Goal: Task Accomplishment & Management: Use online tool/utility

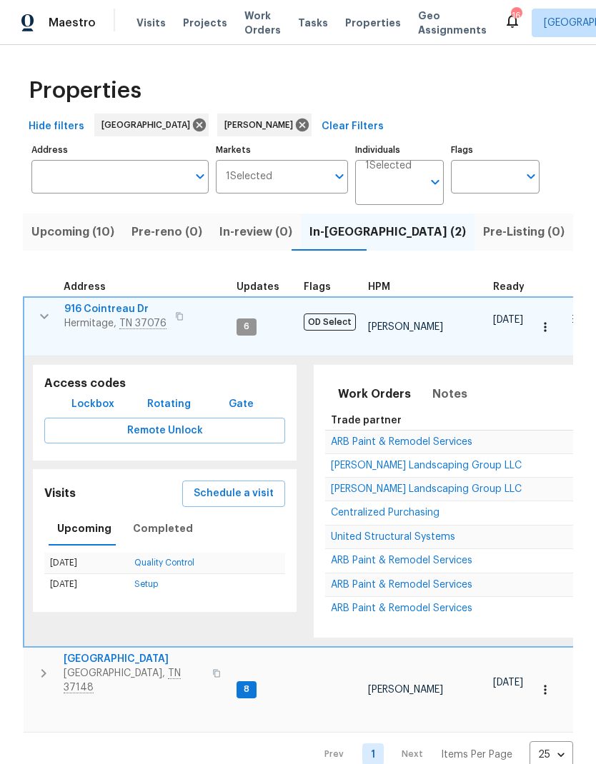
click at [40, 315] on icon "button" at bounding box center [44, 316] width 9 height 5
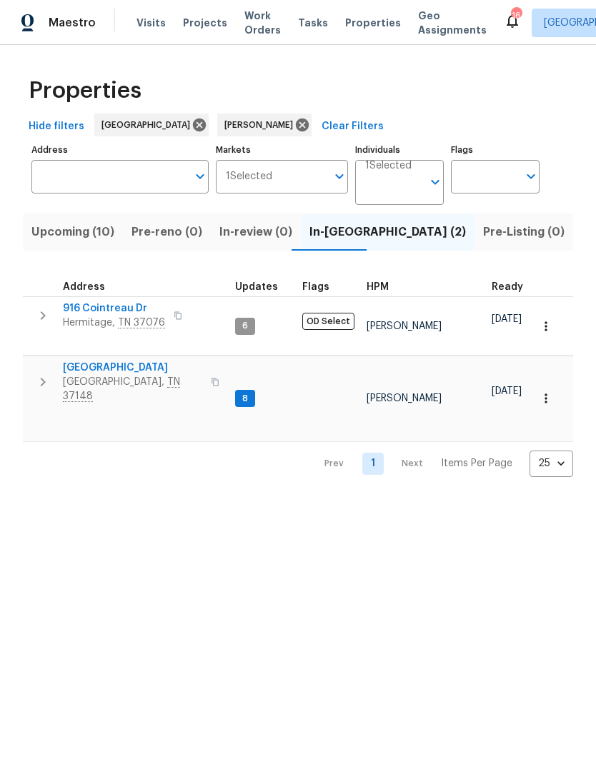
click at [34, 364] on button "button" at bounding box center [43, 382] width 29 height 43
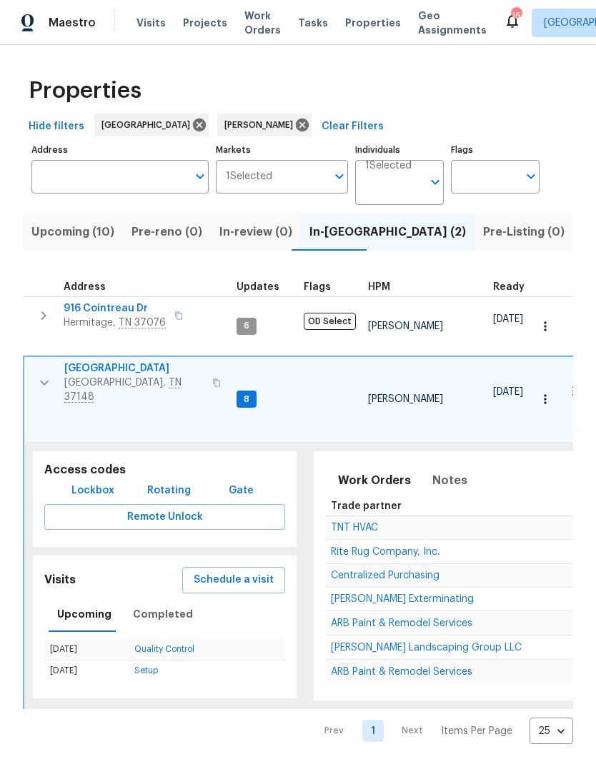
click at [354, 547] on span "Rite Rug Company, Inc." at bounding box center [385, 552] width 109 height 10
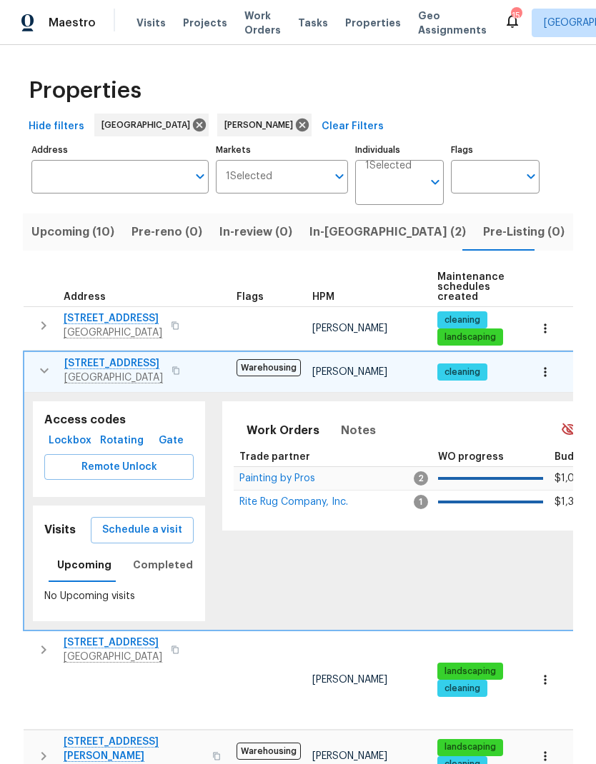
click at [39, 362] on button "button" at bounding box center [44, 370] width 29 height 29
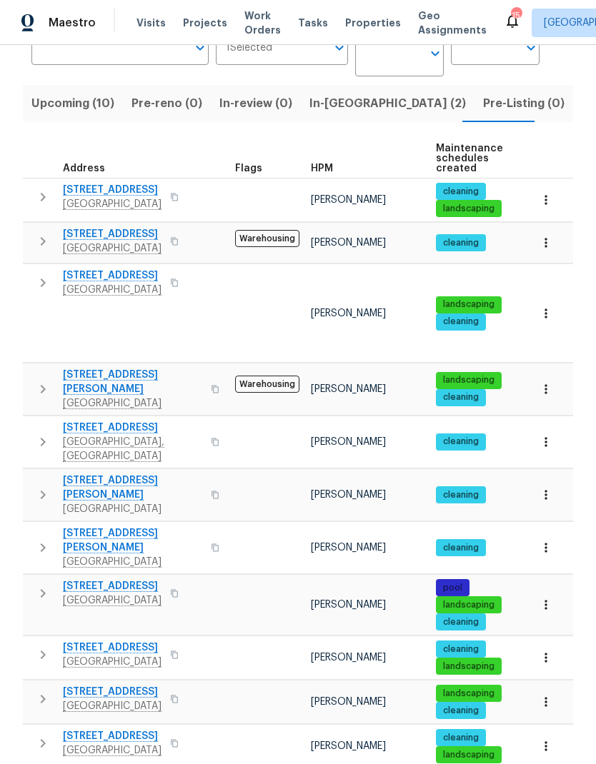
scroll to position [124, 0]
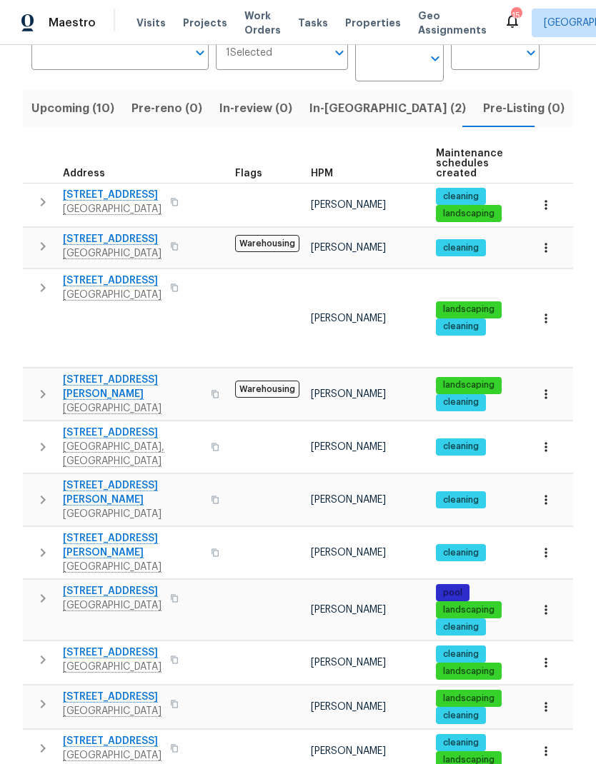
click at [43, 287] on icon "button" at bounding box center [43, 288] width 5 height 9
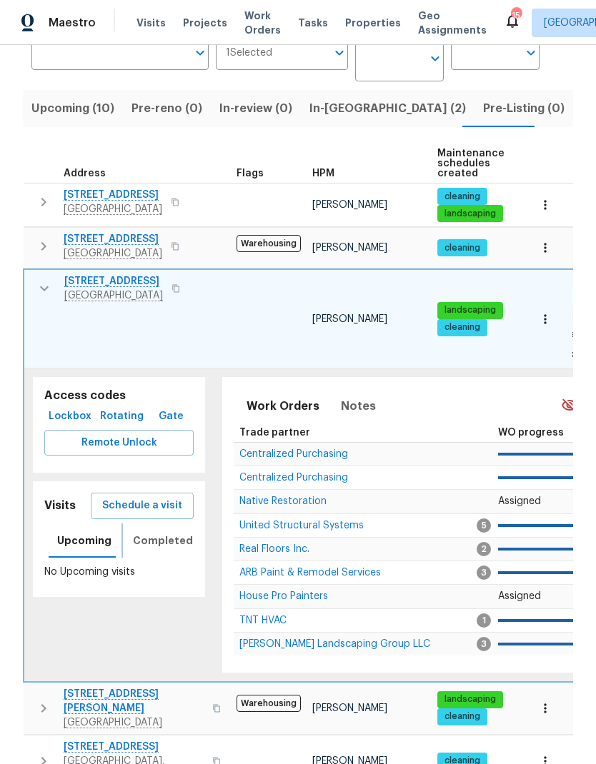
click at [163, 532] on span "Completed" at bounding box center [163, 541] width 60 height 18
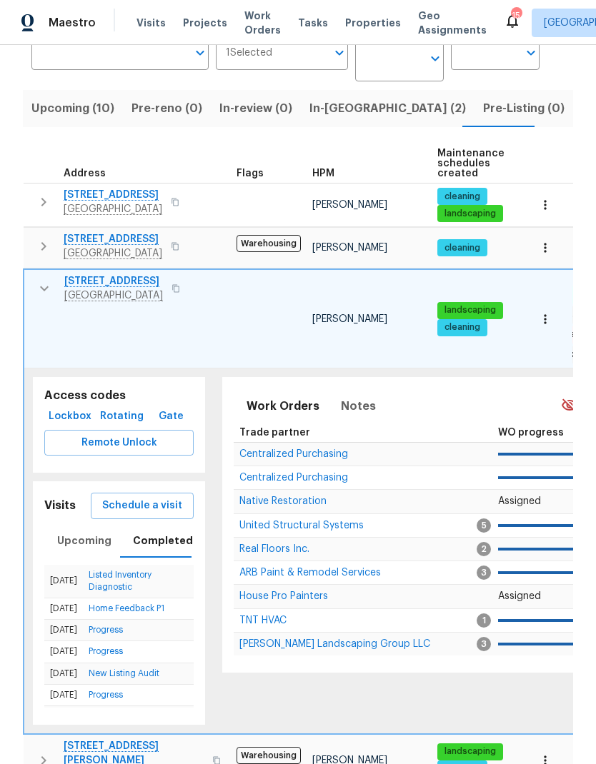
click at [124, 571] on link "Listed Inventory Diagnostic" at bounding box center [120, 581] width 63 height 21
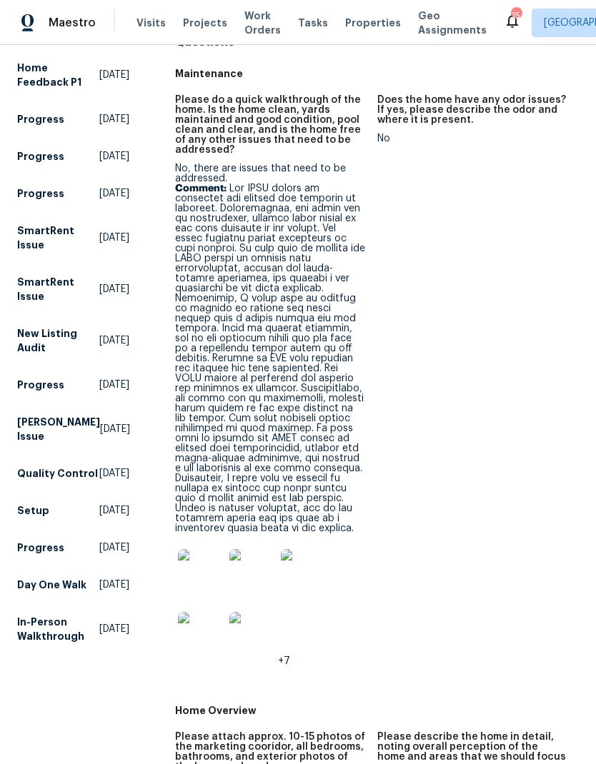
scroll to position [186, 0]
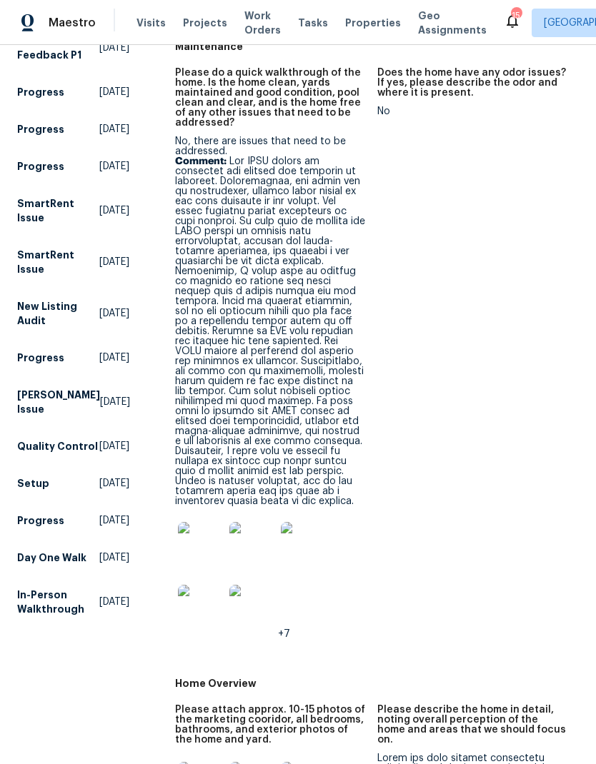
click at [184, 528] on img at bounding box center [201, 545] width 46 height 46
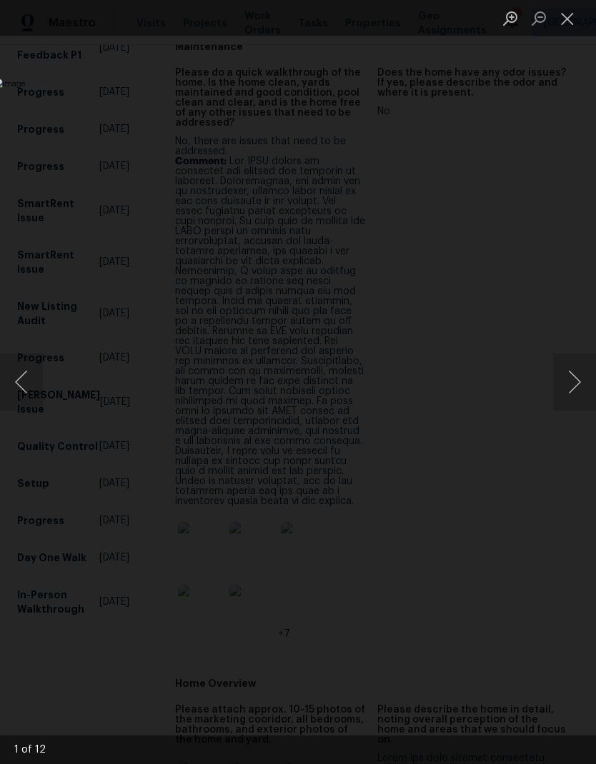
click at [577, 385] on button "Next image" at bounding box center [574, 382] width 43 height 57
click at [566, 389] on button "Next image" at bounding box center [574, 382] width 43 height 57
click at [571, 389] on button "Next image" at bounding box center [574, 382] width 43 height 57
click at [572, 384] on button "Next image" at bounding box center [574, 382] width 43 height 57
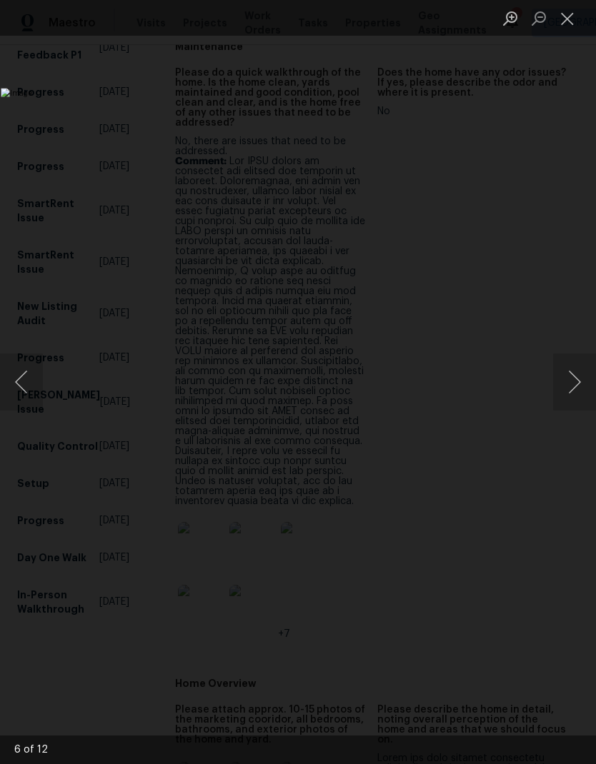
click at [573, 389] on button "Next image" at bounding box center [574, 382] width 43 height 57
click at [573, 396] on button "Next image" at bounding box center [574, 382] width 43 height 57
click at [570, 394] on button "Next image" at bounding box center [574, 382] width 43 height 57
click at [563, 381] on button "Next image" at bounding box center [574, 382] width 43 height 57
click at [570, 392] on button "Next image" at bounding box center [574, 382] width 43 height 57
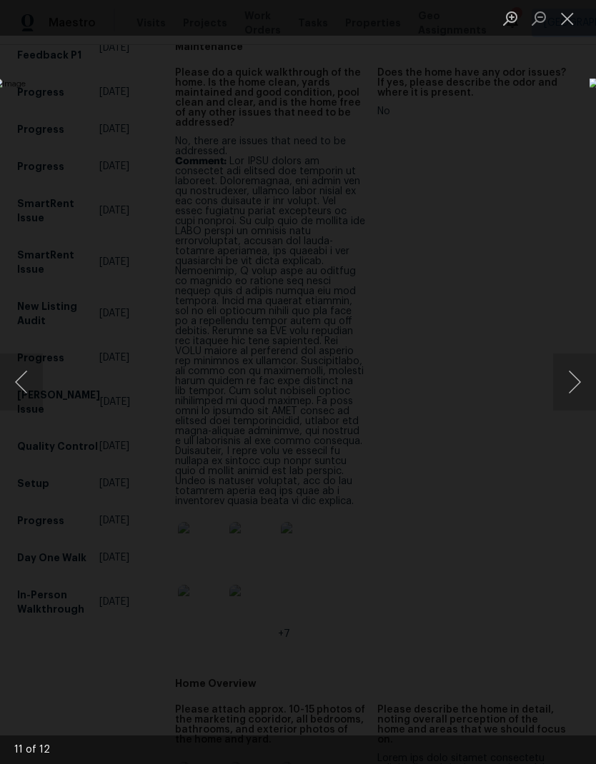
click at [580, 390] on button "Next image" at bounding box center [574, 382] width 43 height 57
click at [559, 381] on button "Next image" at bounding box center [574, 382] width 43 height 57
click at [563, 11] on button "Close lightbox" at bounding box center [567, 18] width 29 height 25
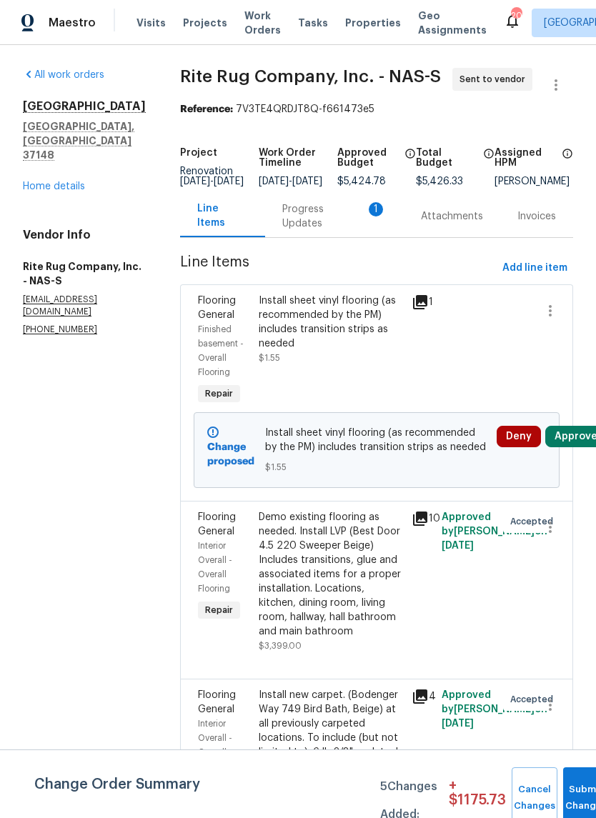
click at [299, 219] on div "Progress Updates 1" at bounding box center [334, 216] width 104 height 29
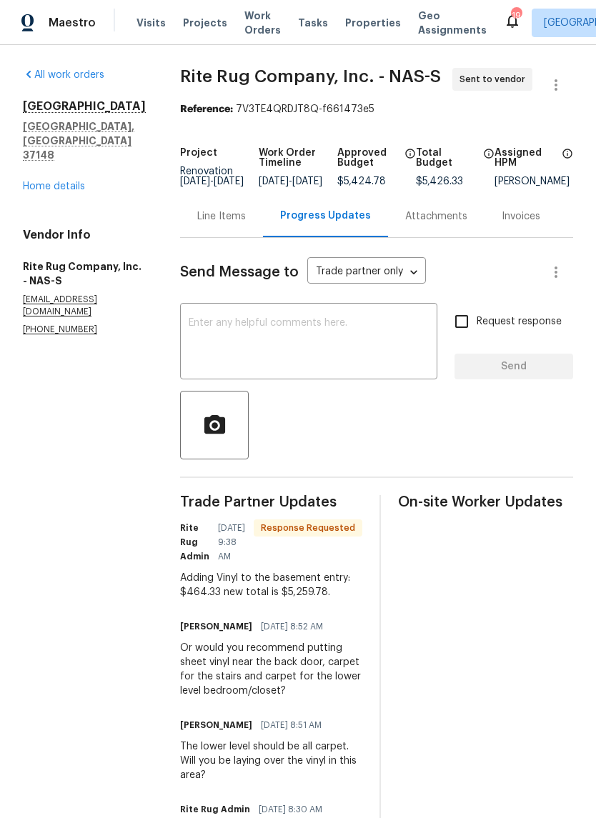
click at [220, 224] on div "Line Items" at bounding box center [221, 216] width 49 height 14
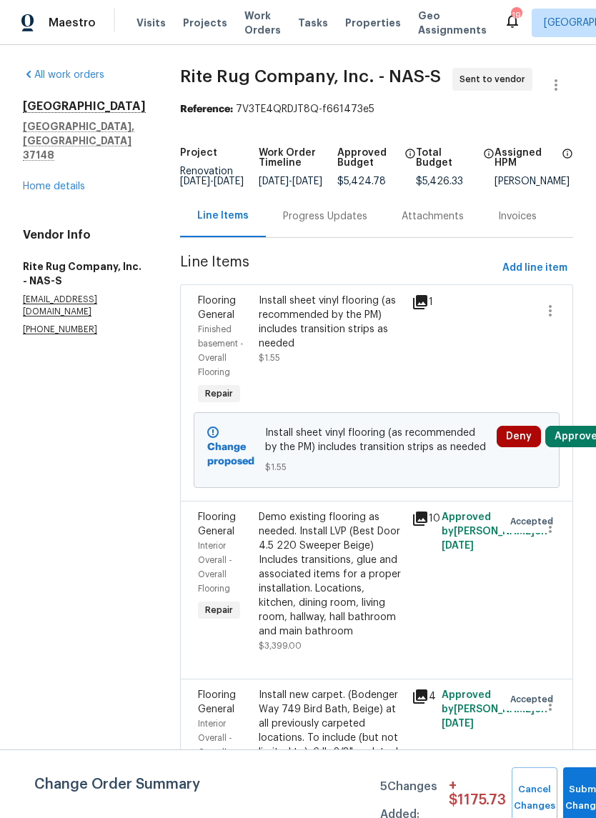
click at [289, 323] on div "Install sheet vinyl flooring (as recommended by the PM) includes transition str…" at bounding box center [331, 322] width 144 height 57
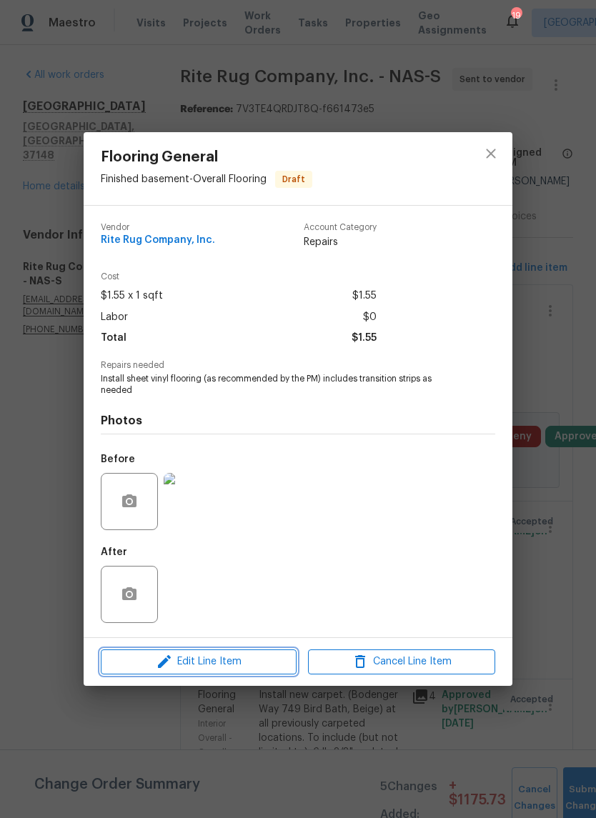
click at [163, 651] on button "Edit Line Item" at bounding box center [199, 661] width 196 height 25
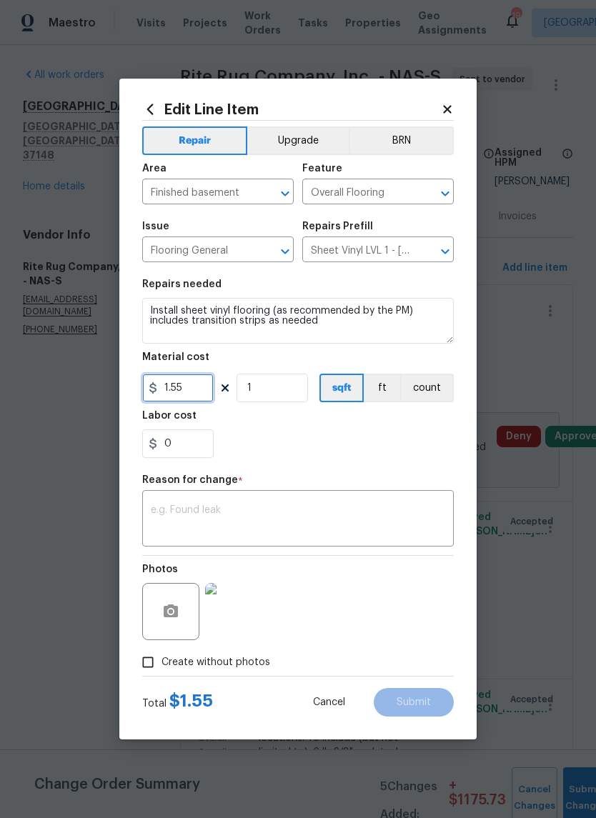
click at [199, 390] on input "1.55" at bounding box center [177, 388] width 71 height 29
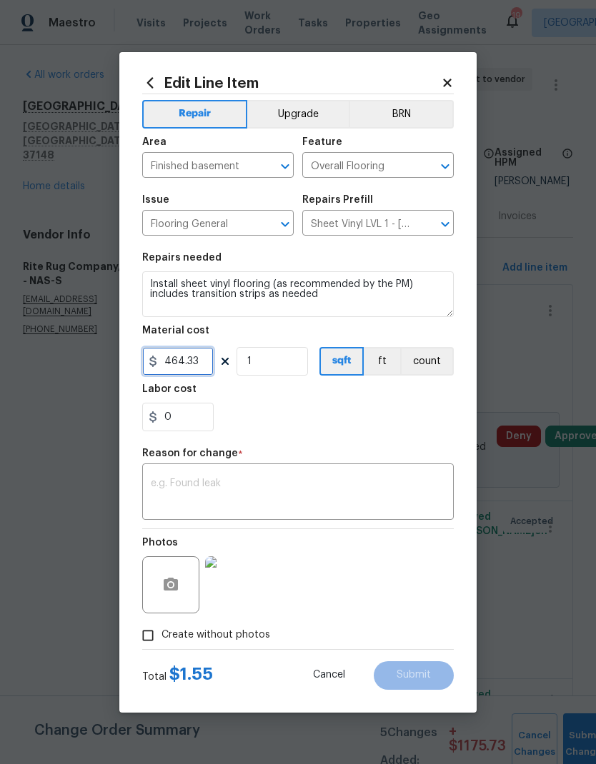
type input "464.33"
click at [276, 427] on div "0" at bounding box center [297, 417] width 311 height 29
click at [214, 481] on textarea at bounding box center [298, 494] width 294 height 30
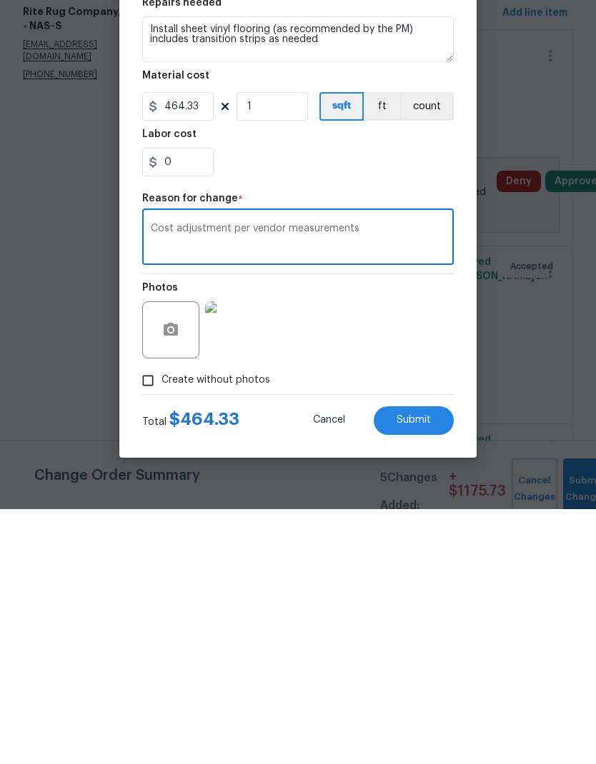
type textarea "Cost adjustment per vendor measurements"
click at [414, 670] on span "Submit" at bounding box center [413, 675] width 34 height 11
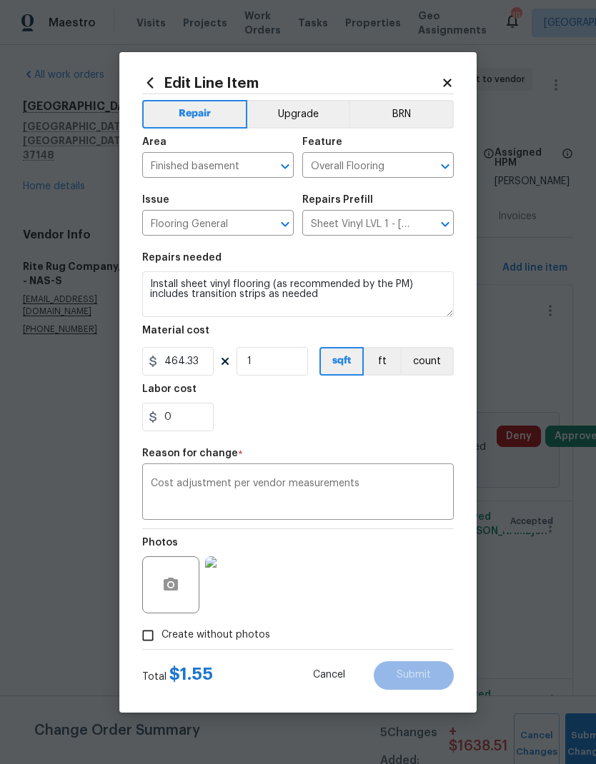
type input "1.55"
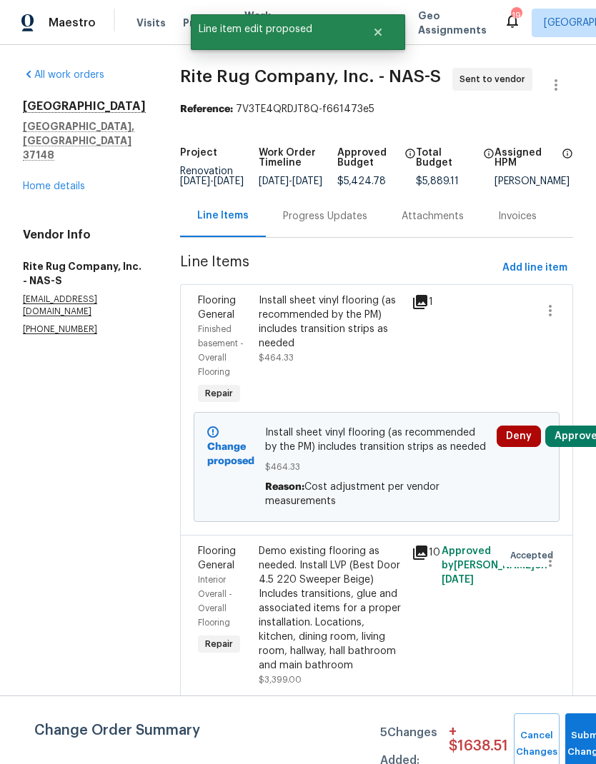
click at [321, 209] on div "Progress Updates" at bounding box center [325, 216] width 84 height 14
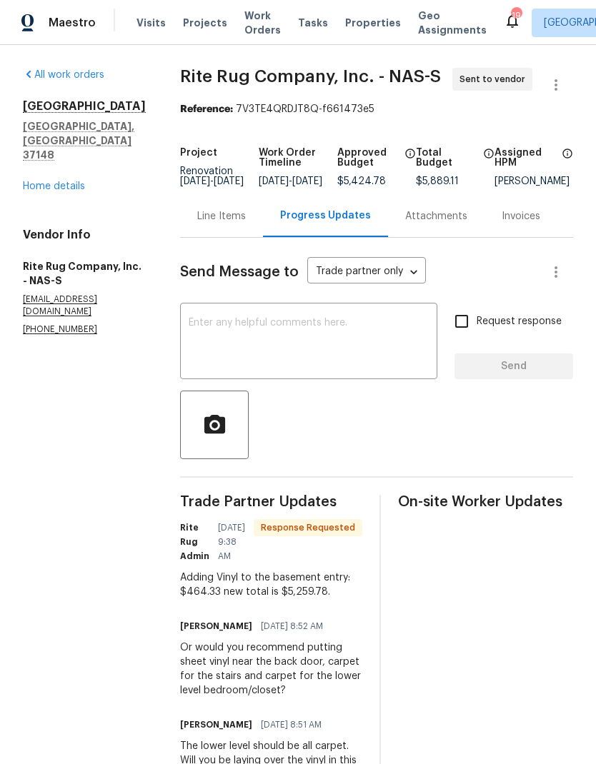
click at [231, 224] on div "Line Items" at bounding box center [221, 216] width 49 height 14
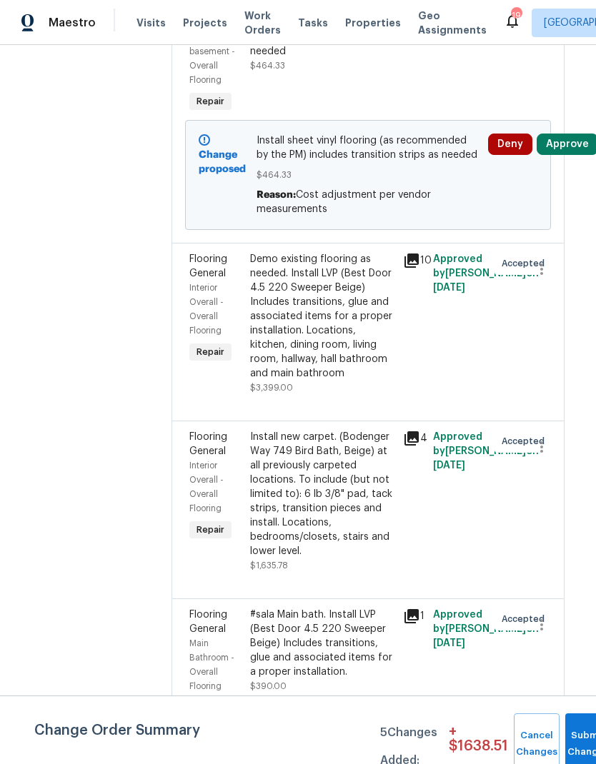
scroll to position [291, 9]
click at [299, 503] on div "Install new carpet. (Bodenger Way 749 Bird Bath, Beige) at all previously carpe…" at bounding box center [322, 495] width 144 height 129
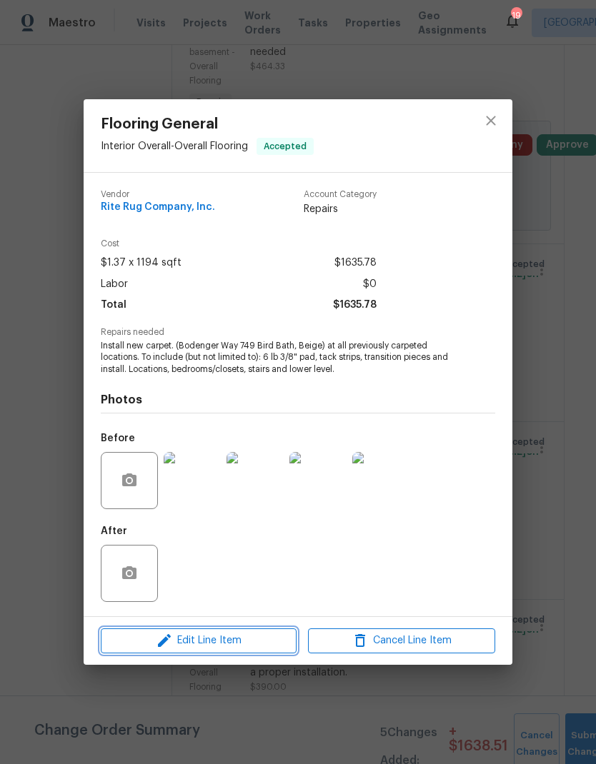
click at [176, 641] on span "Edit Line Item" at bounding box center [198, 641] width 187 height 18
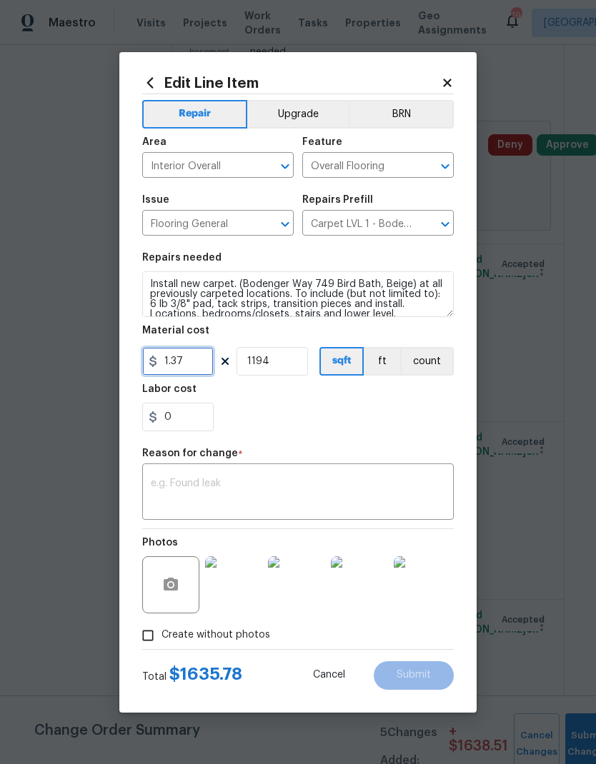
click at [200, 369] on input "1.37" at bounding box center [177, 361] width 71 height 29
type input "1505.28"
click at [276, 361] on input "1194" at bounding box center [271, 361] width 71 height 29
type input "1"
click at [331, 407] on div "0" at bounding box center [297, 417] width 311 height 29
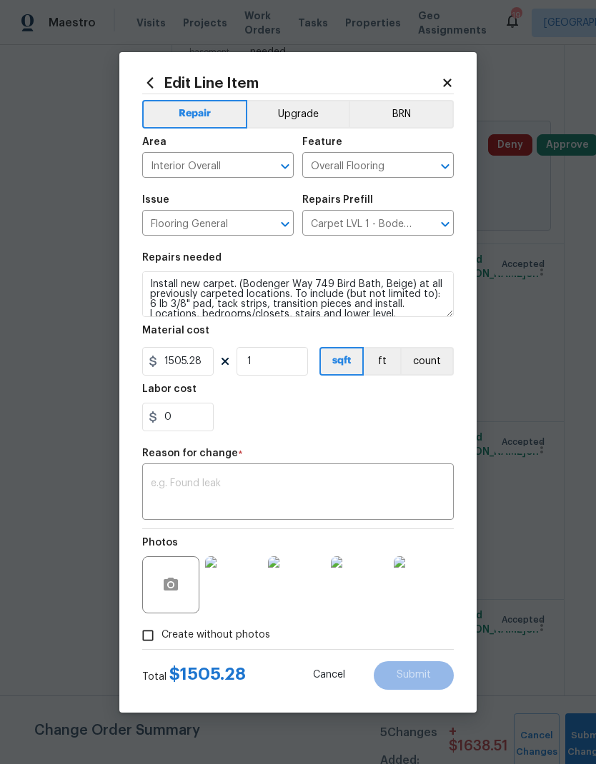
click at [197, 488] on textarea at bounding box center [298, 494] width 294 height 30
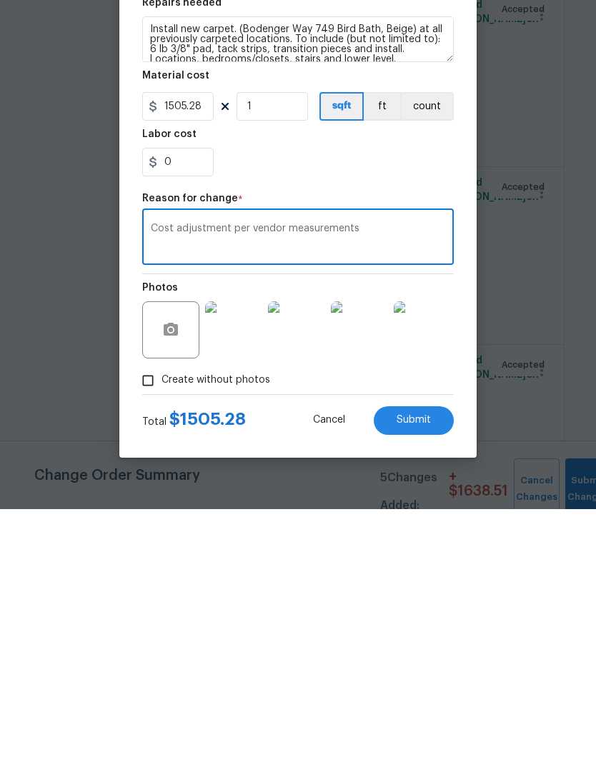
click at [156, 479] on textarea "Cost adjustment per vendor measurements" at bounding box center [298, 494] width 294 height 30
type textarea "Cost adjustment per vendor measurements"
click at [390, 661] on button "Submit" at bounding box center [414, 675] width 80 height 29
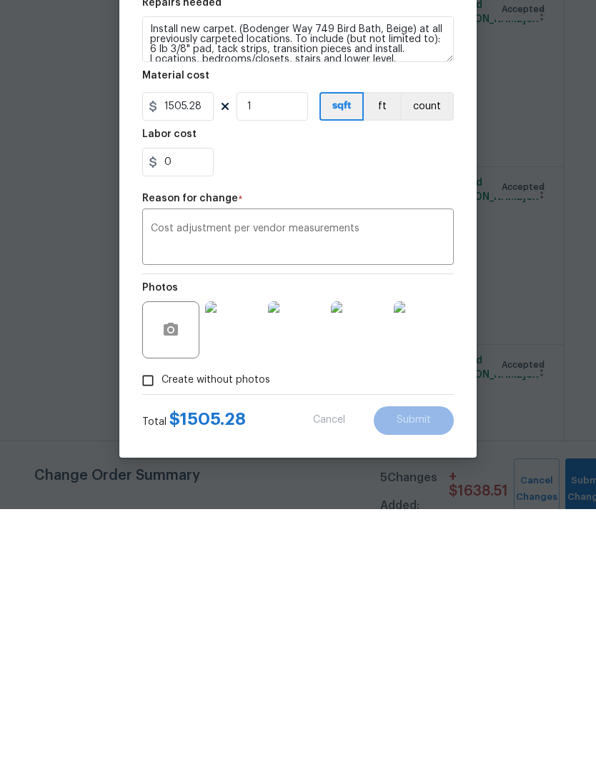
scroll to position [57, 0]
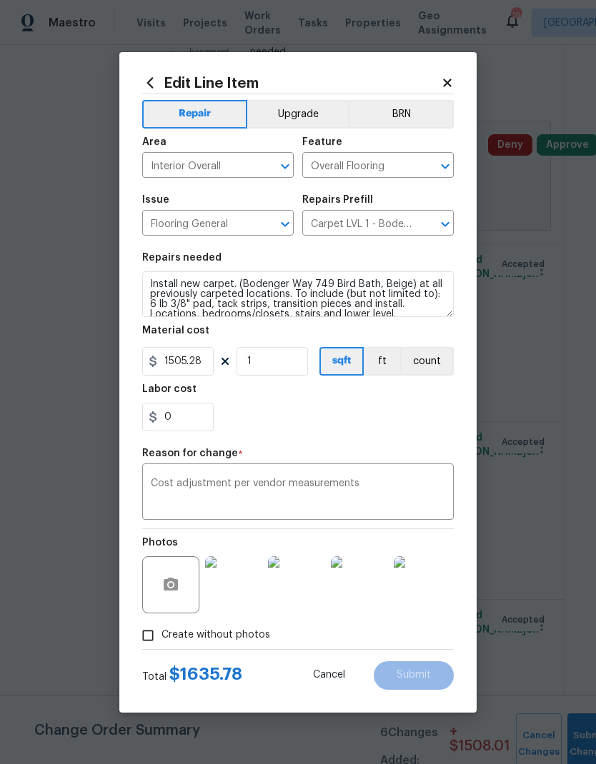
type input "1.37"
type input "1194"
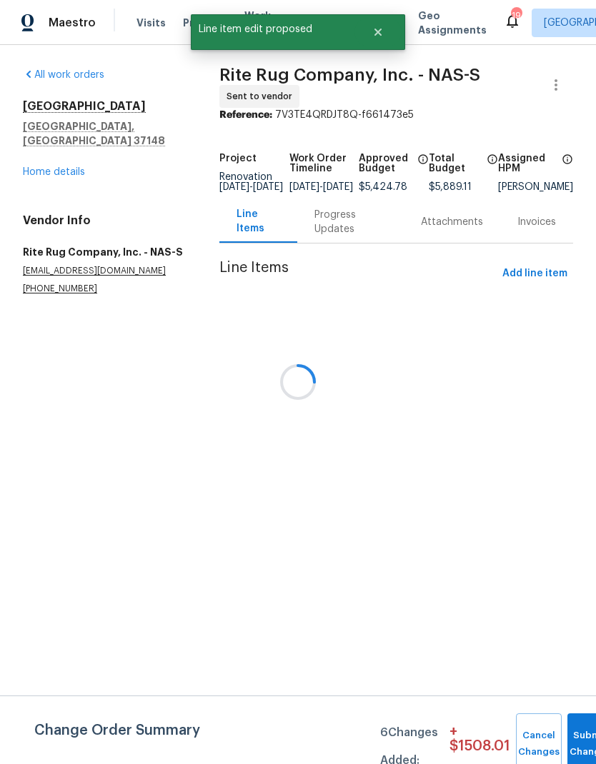
scroll to position [0, 0]
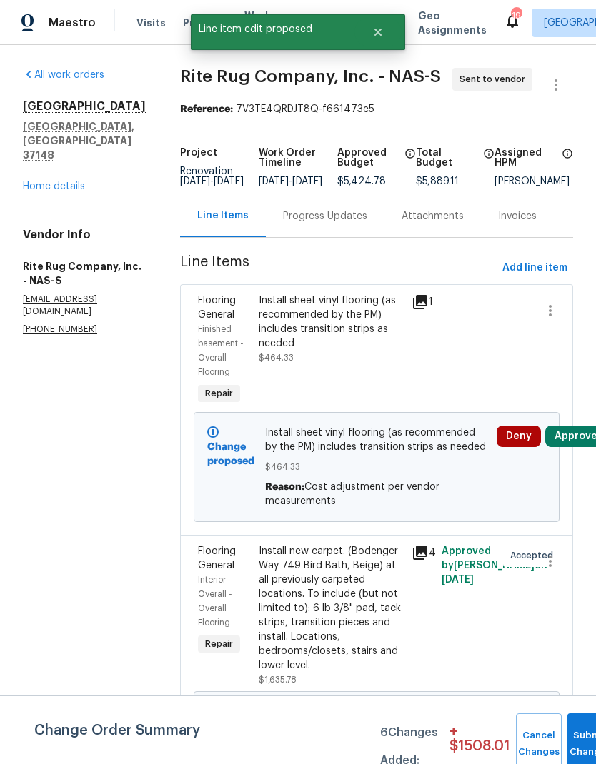
click at [316, 236] on div "Progress Updates" at bounding box center [325, 216] width 119 height 42
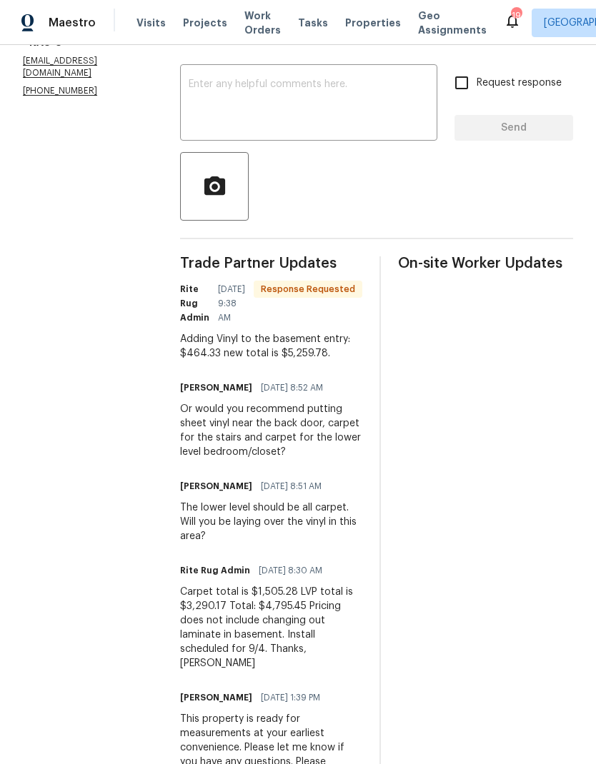
scroll to position [124, 0]
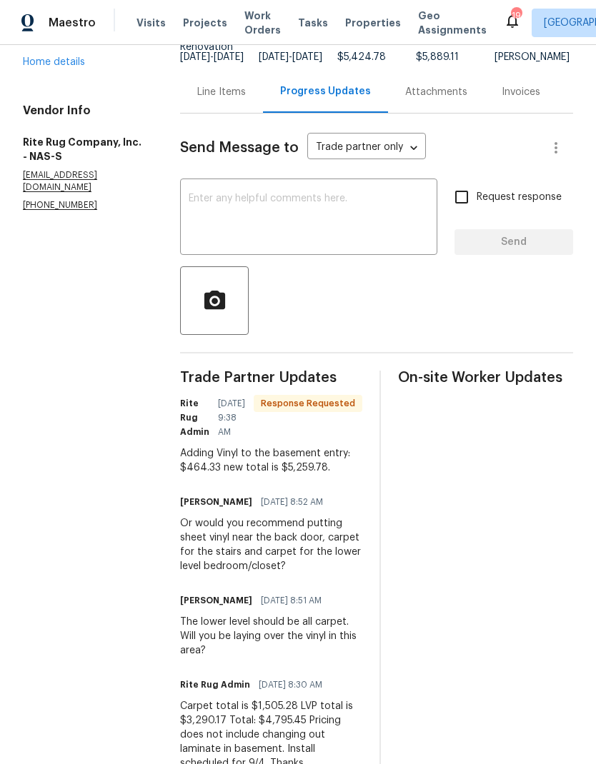
click at [216, 99] on div "Line Items" at bounding box center [221, 92] width 49 height 14
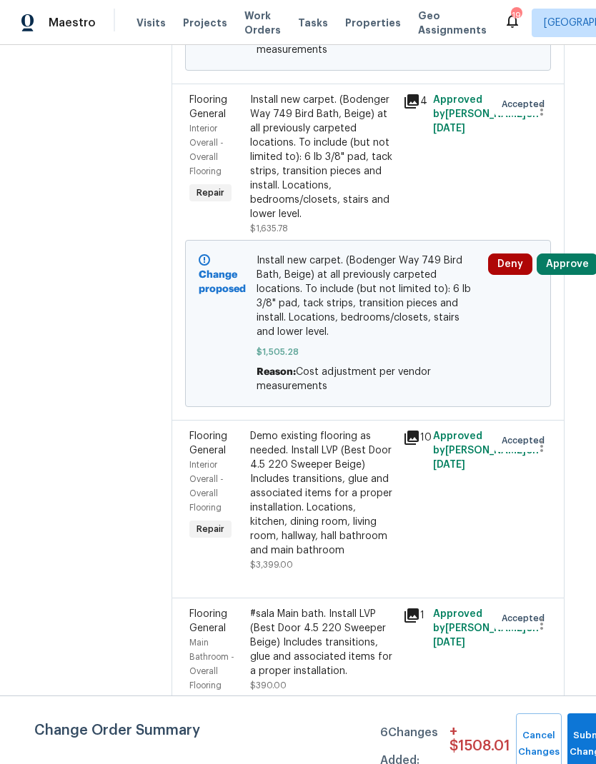
scroll to position [451, 9]
click at [289, 505] on div "Demo existing flooring as needed. Install LVP (Best Door 4.5 220 Sweeper Beige)…" at bounding box center [322, 494] width 144 height 129
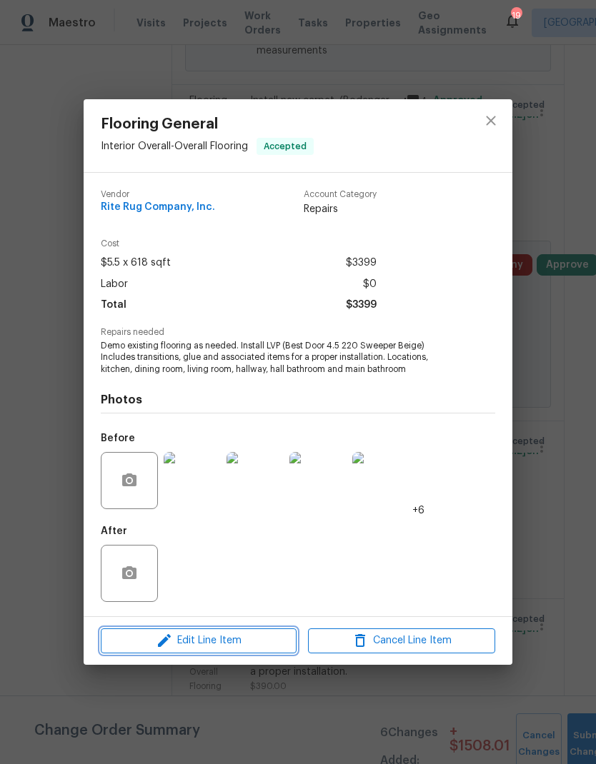
click at [157, 630] on button "Edit Line Item" at bounding box center [199, 640] width 196 height 25
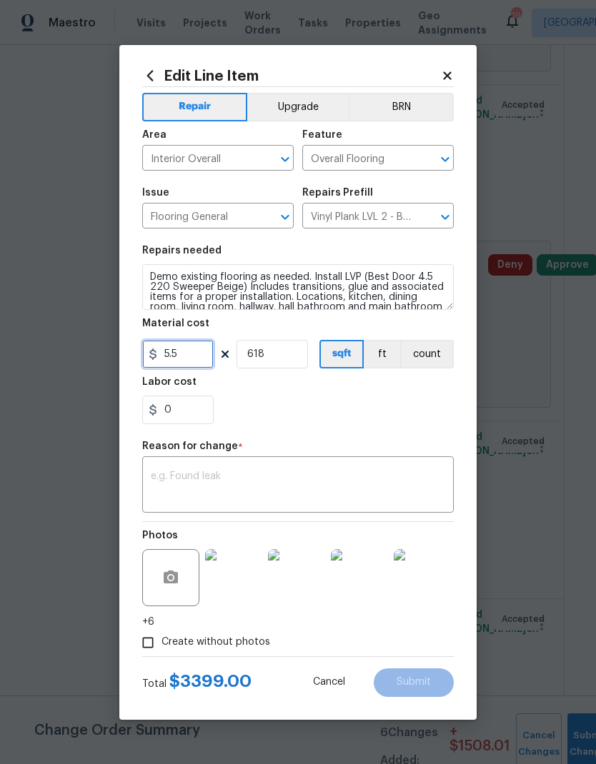
click at [194, 354] on input "5.5" at bounding box center [177, 354] width 71 height 29
type input "3290.17"
click at [286, 348] on input "618" at bounding box center [271, 354] width 71 height 29
click at [282, 343] on input "618" at bounding box center [271, 354] width 71 height 29
click at [281, 355] on input "618" at bounding box center [271, 354] width 71 height 29
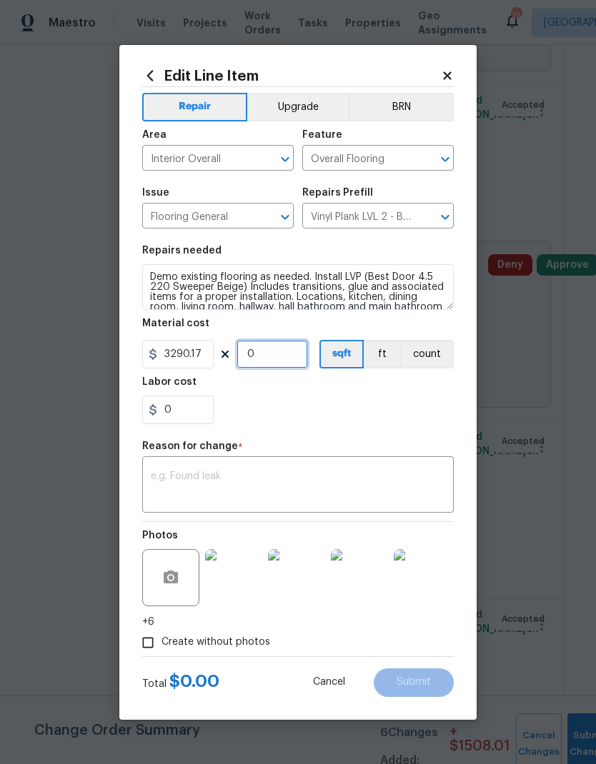
type input "1"
click at [205, 466] on div "x ​" at bounding box center [297, 486] width 311 height 53
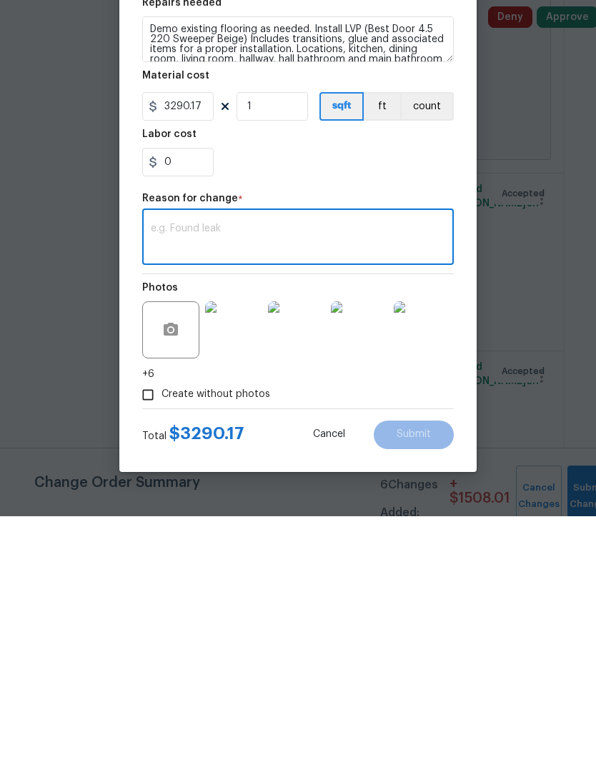
click at [184, 471] on textarea at bounding box center [298, 486] width 294 height 30
paste textarea "Cost adjustment per vendor measurements"
type textarea "Cost adjustment per vendor measurements"
click at [391, 668] on button "Submit" at bounding box center [414, 682] width 80 height 29
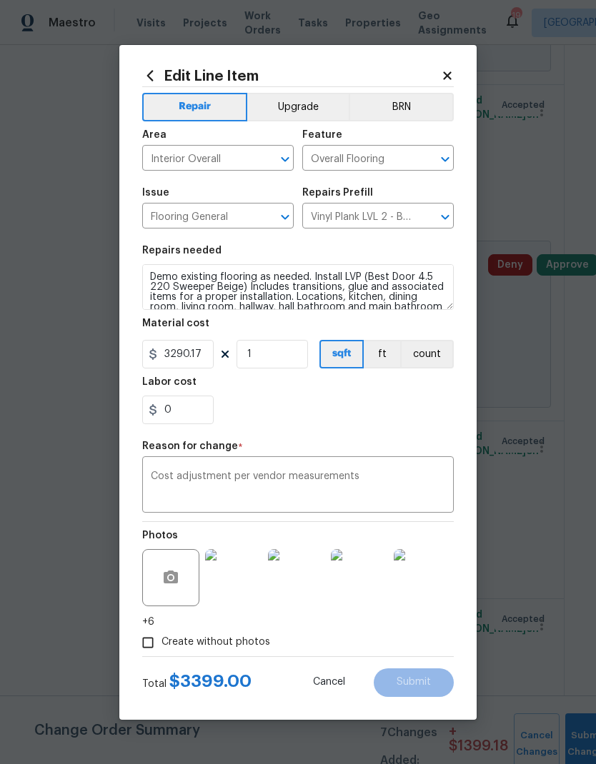
type input "618"
type input "5.5"
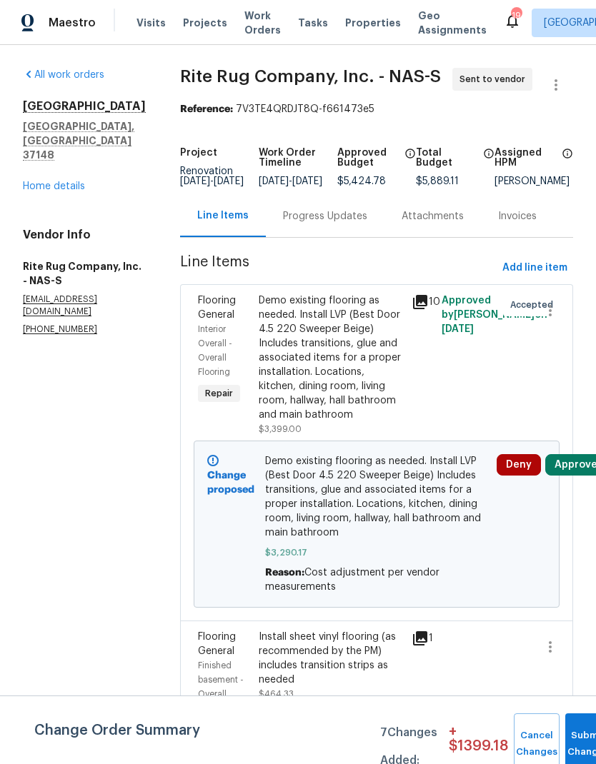
scroll to position [0, 0]
click at [314, 195] on div "Progress Updates" at bounding box center [325, 216] width 119 height 42
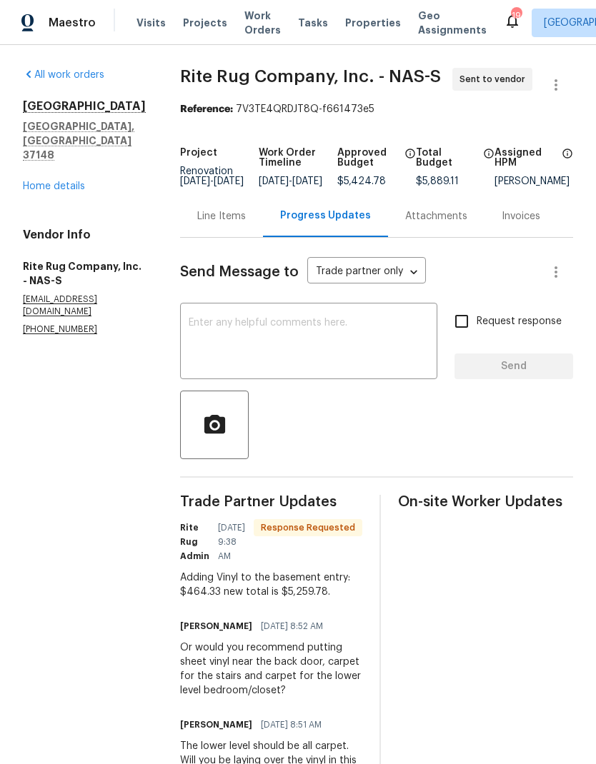
click at [236, 341] on textarea at bounding box center [309, 343] width 240 height 50
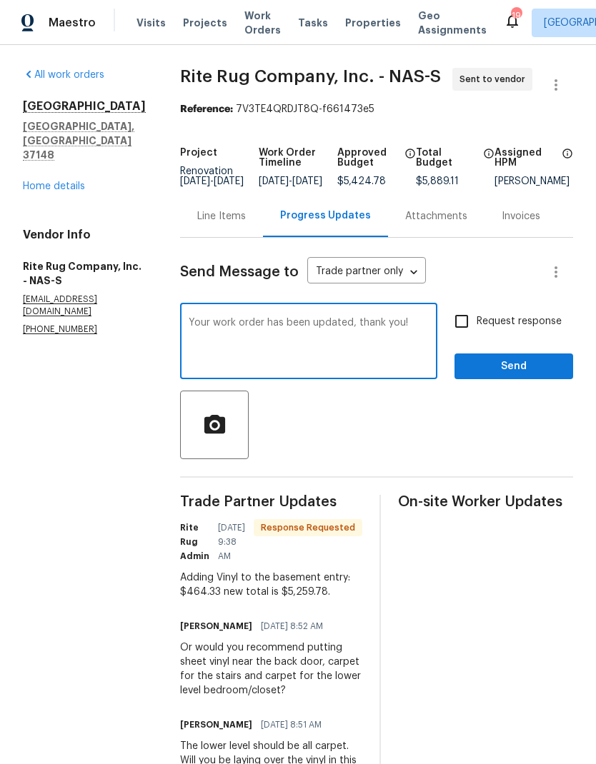
type textarea "Your work order has been updated, thank you!"
click at [465, 321] on input "Request response" at bounding box center [461, 321] width 30 height 30
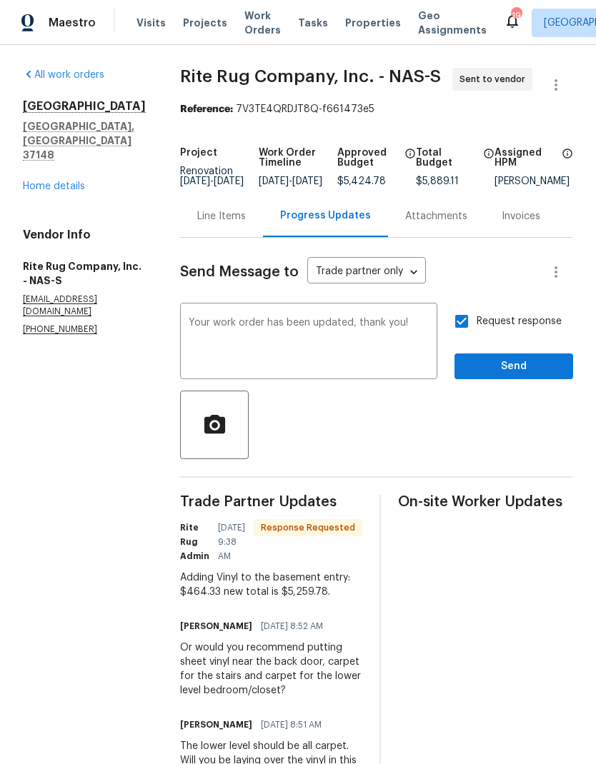
click at [458, 336] on input "Request response" at bounding box center [461, 321] width 30 height 30
checkbox input "false"
click at [479, 371] on span "Send" at bounding box center [514, 367] width 96 height 18
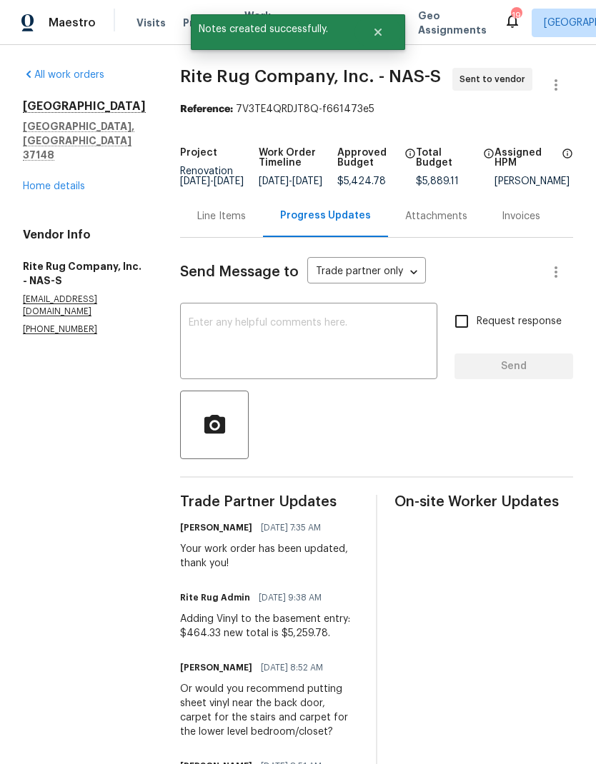
click at [228, 217] on div "Line Items" at bounding box center [221, 216] width 83 height 42
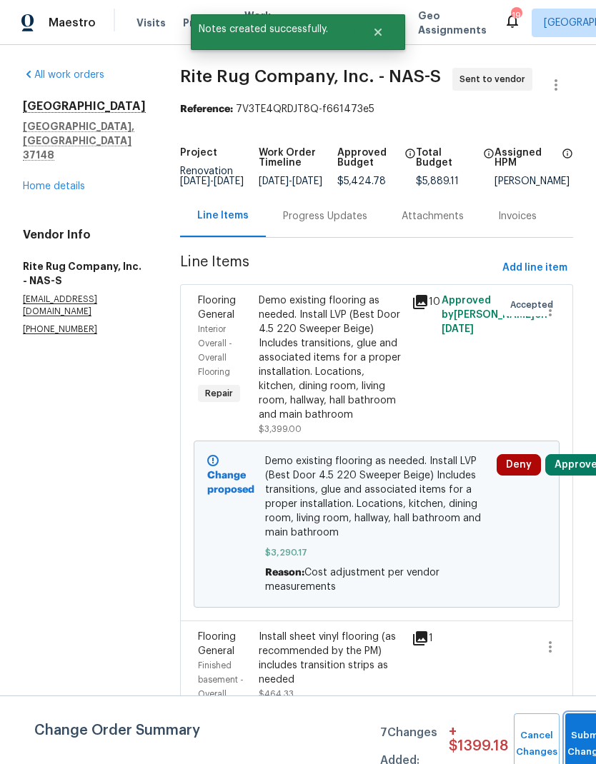
click at [578, 741] on button "Submit Changes" at bounding box center [588, 743] width 46 height 61
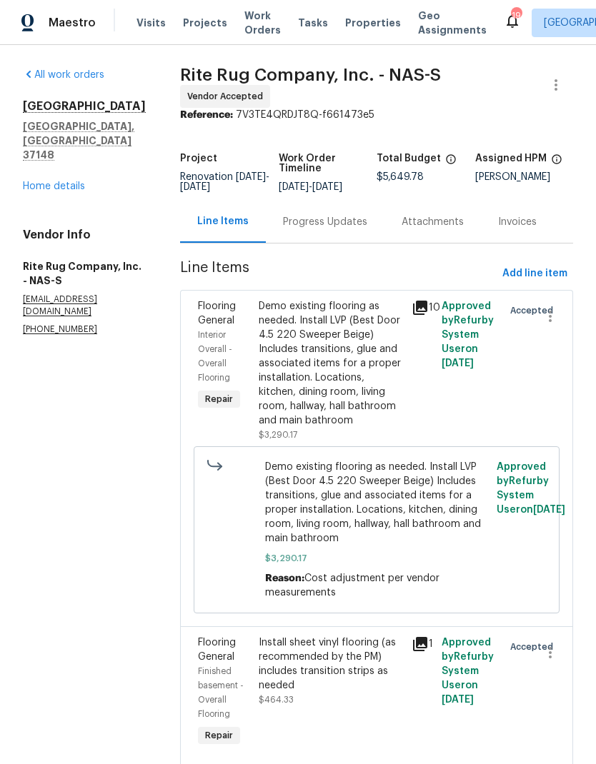
click at [265, 24] on span "Work Orders" at bounding box center [262, 23] width 36 height 29
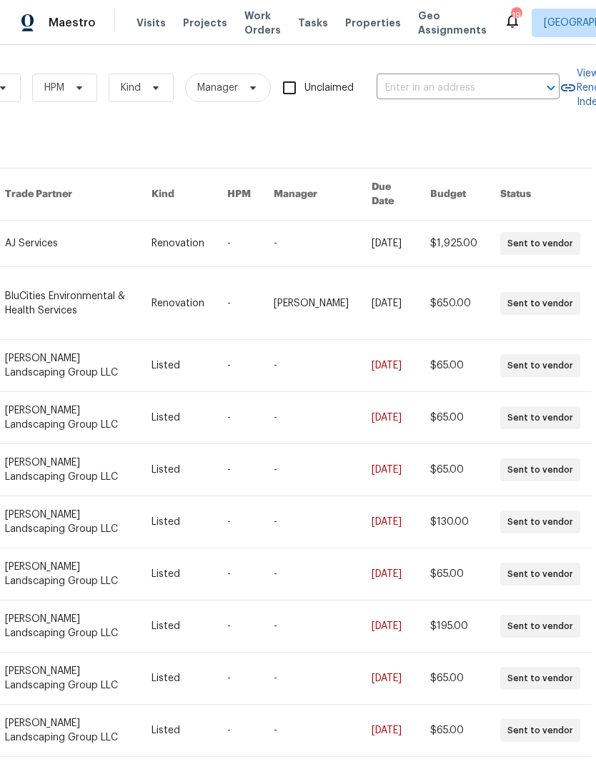
scroll to position [0, 226]
click at [424, 91] on input "text" at bounding box center [448, 88] width 143 height 22
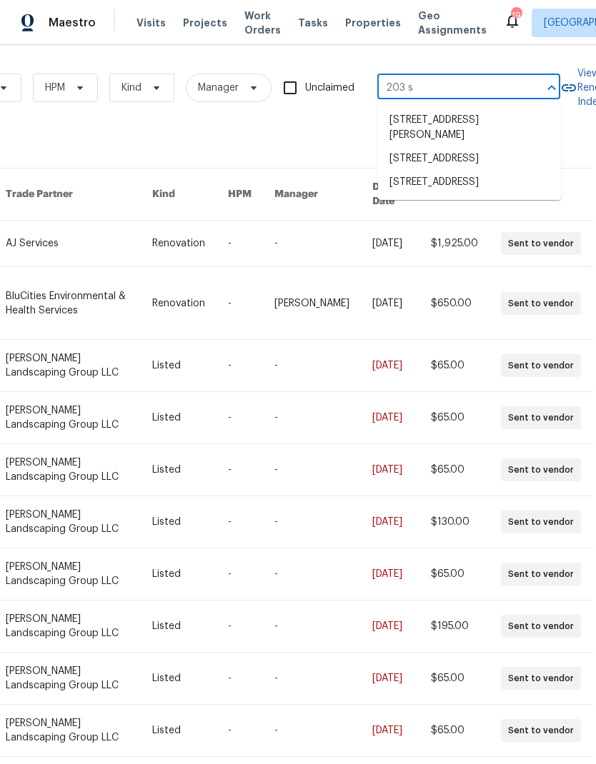
type input "203 sn"
click at [417, 132] on li "203 Snug Harbor Dr, Hendersonville, TN 37075" at bounding box center [469, 121] width 183 height 24
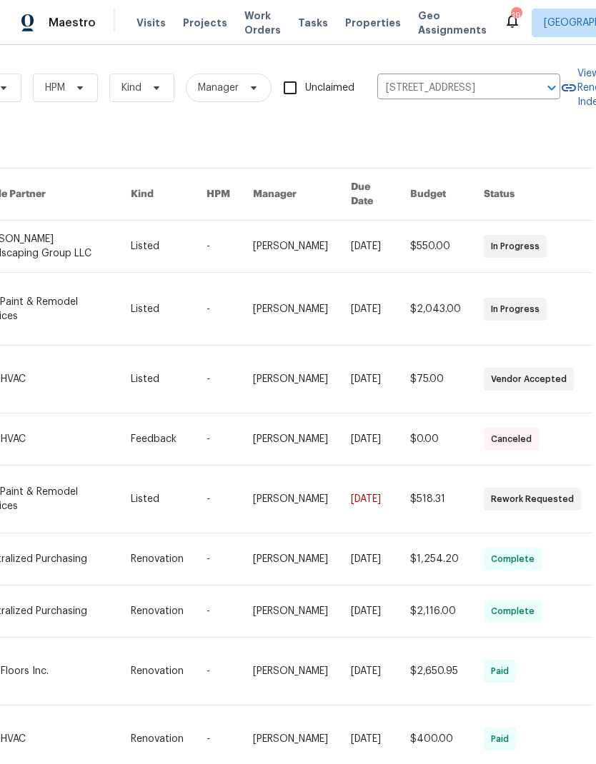
click at [71, 295] on link at bounding box center [55, 309] width 152 height 72
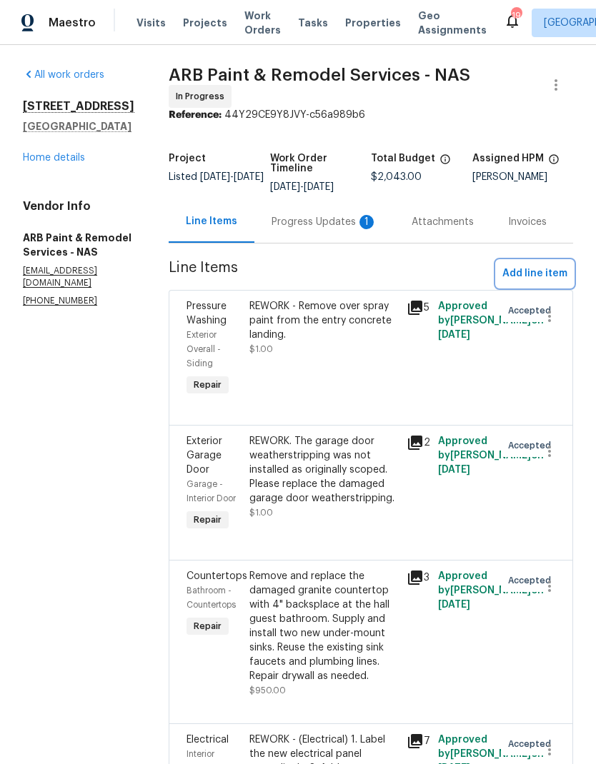
click at [521, 270] on span "Add line item" at bounding box center [534, 274] width 65 height 18
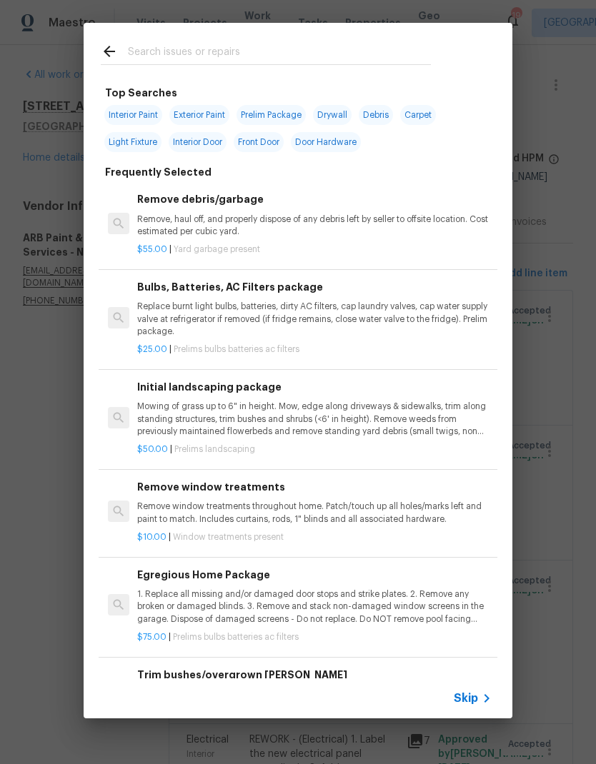
click at [168, 49] on input "text" at bounding box center [279, 53] width 303 height 21
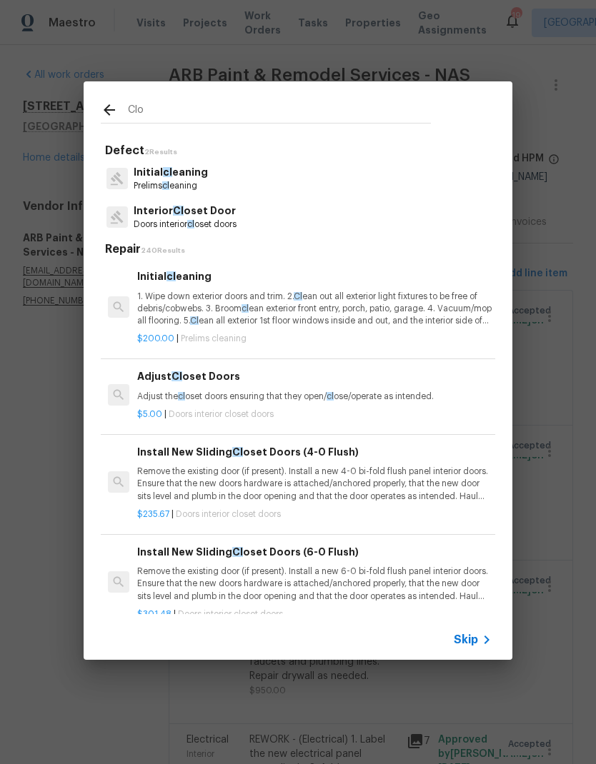
type input "Clos"
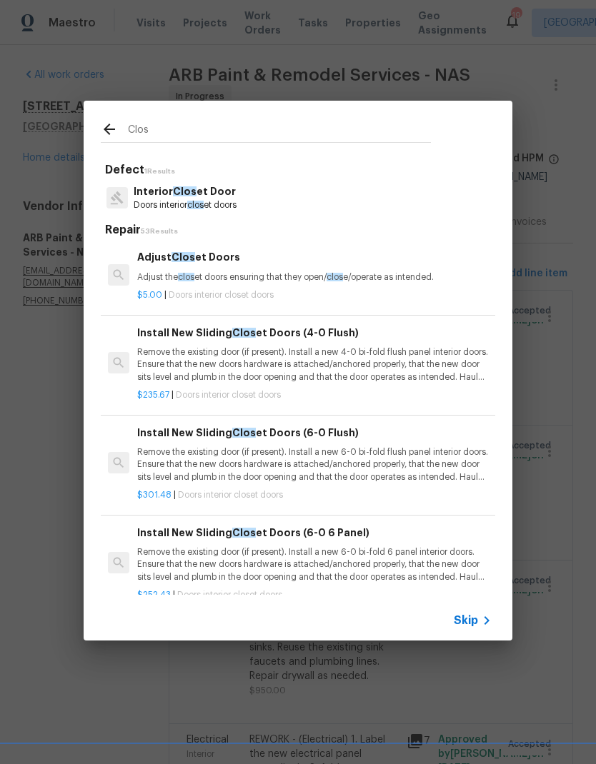
click at [154, 261] on h6 "Adjust Clos et Doors" at bounding box center [314, 257] width 354 height 16
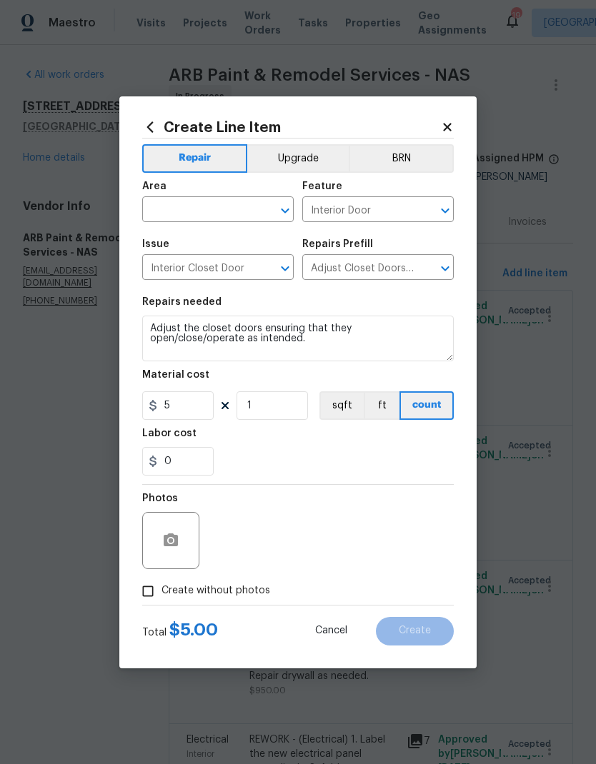
click at [184, 206] on input "text" at bounding box center [197, 211] width 111 height 22
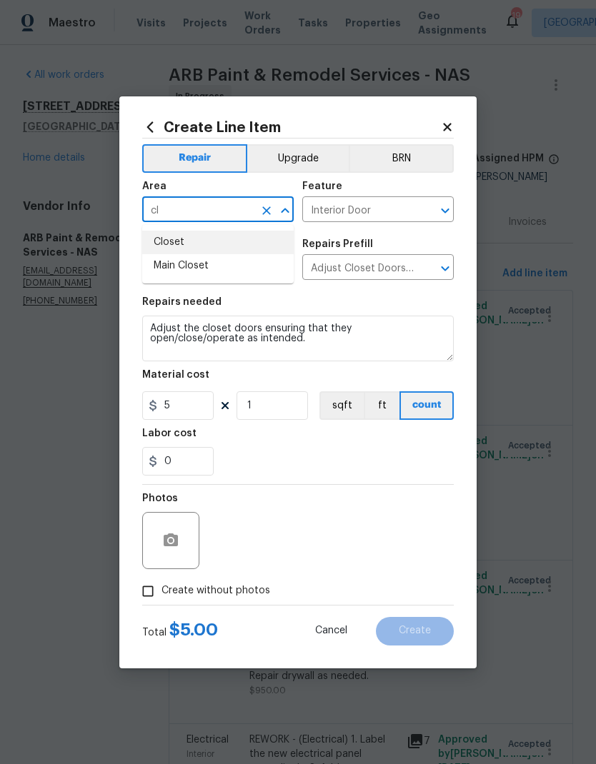
click at [162, 244] on li "Closet" at bounding box center [217, 243] width 151 height 24
type input "C"
click at [169, 241] on li "Kitchen" at bounding box center [217, 243] width 151 height 24
type input "Kitchen"
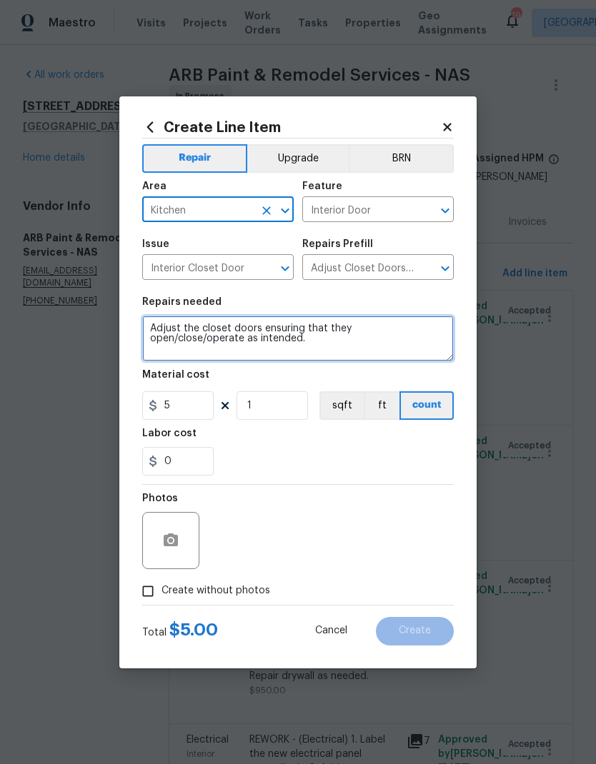
click at [155, 319] on textarea "Adjust the closet doors ensuring that they open/close/operate as intended." at bounding box center [297, 339] width 311 height 46
click at [154, 324] on textarea "Adjust the closet doors ensuring that they open/close/operate as intended." at bounding box center [297, 339] width 311 height 46
click at [153, 324] on textarea "Adjust the closet doors ensuring that they open/close/operate as intended." at bounding box center [297, 339] width 311 height 46
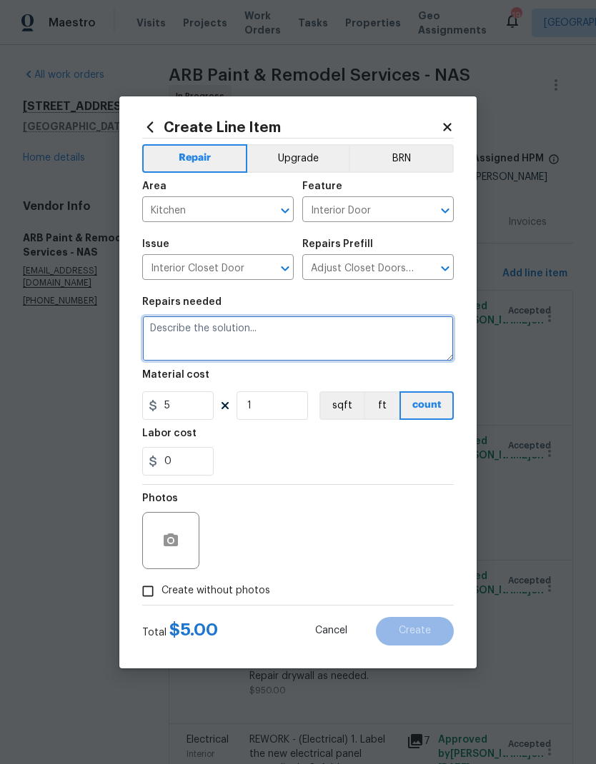
click at [169, 335] on textarea at bounding box center [297, 339] width 311 height 46
click at [169, 334] on textarea at bounding box center [297, 339] width 311 height 46
paste textarea "Kitchen Convert the entry coat closet into a kitchen pantry. This includes relo…"
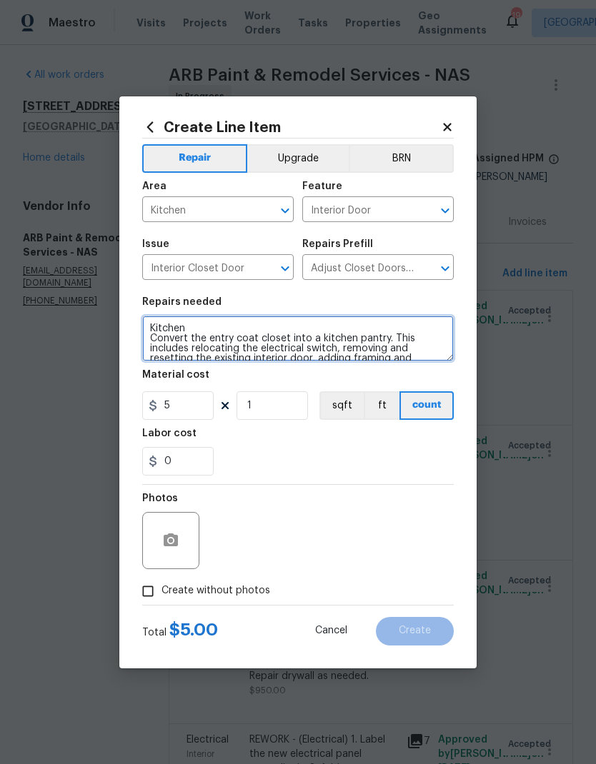
scroll to position [40, 0]
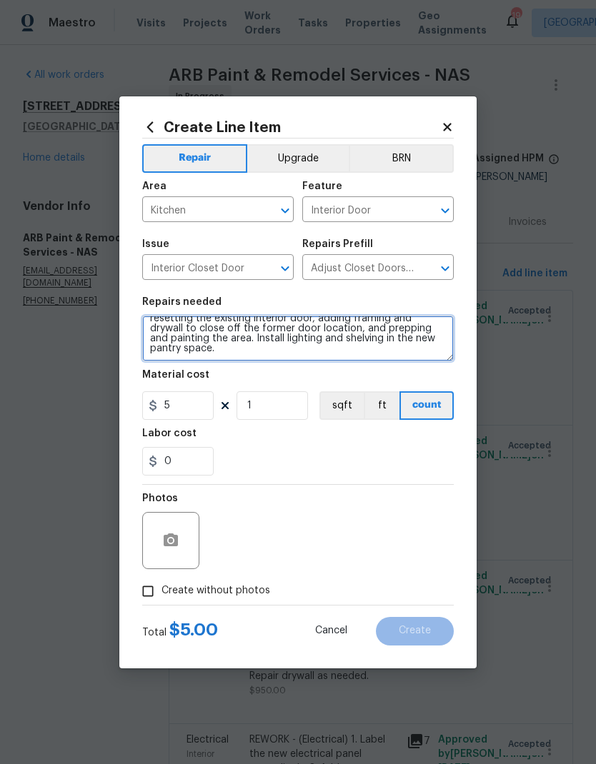
type textarea "Kitchen Convert the entry coat closet into a kitchen pantry. This includes relo…"
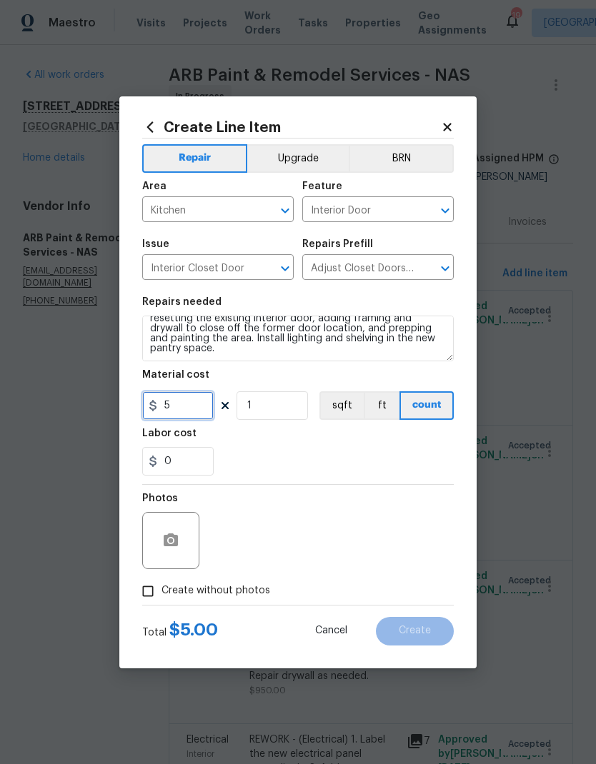
click at [181, 405] on input "5" at bounding box center [177, 405] width 71 height 29
type input "1200"
click at [245, 436] on div "Labor cost" at bounding box center [297, 438] width 311 height 19
click at [169, 541] on circle "button" at bounding box center [171, 540] width 4 height 4
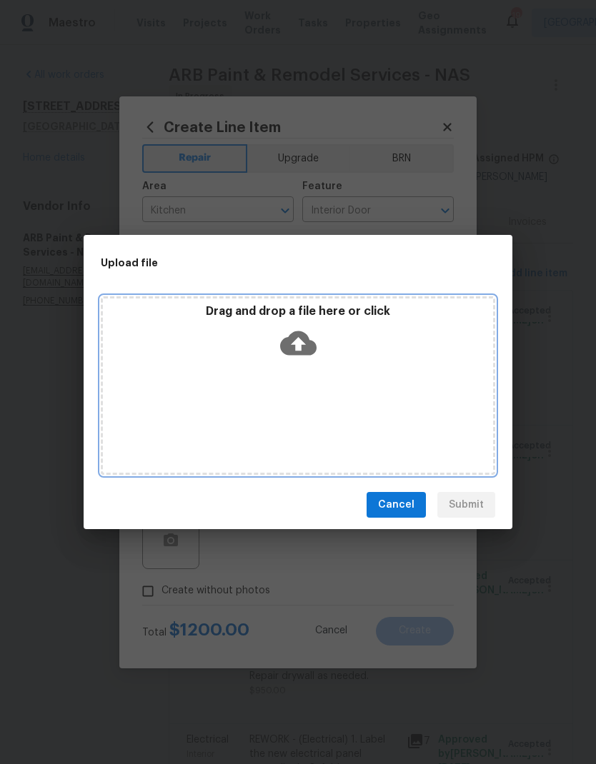
click at [297, 341] on icon at bounding box center [298, 343] width 36 height 36
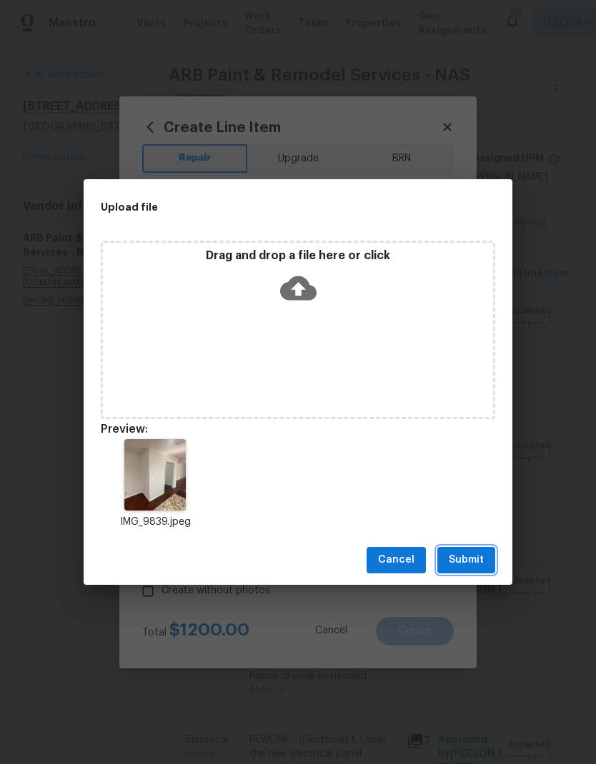
click at [451, 567] on span "Submit" at bounding box center [466, 560] width 35 height 18
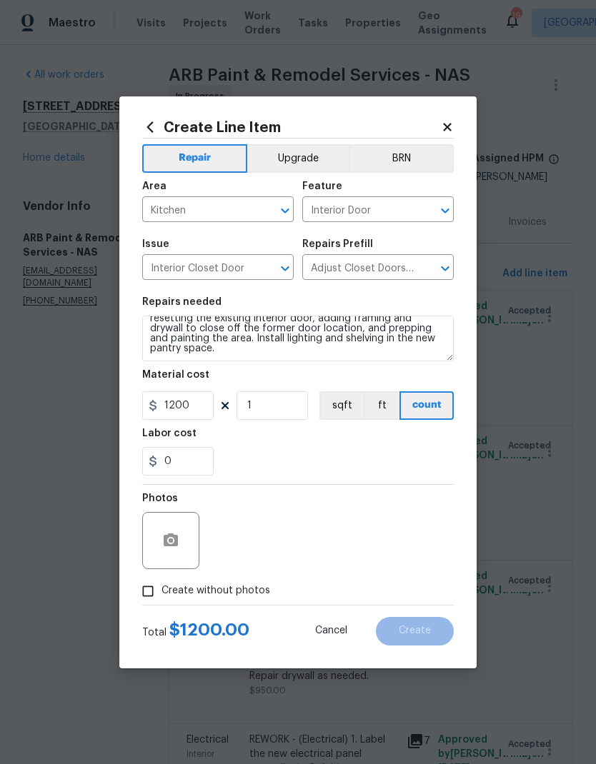
click at [289, 159] on button "Upgrade" at bounding box center [298, 158] width 102 height 29
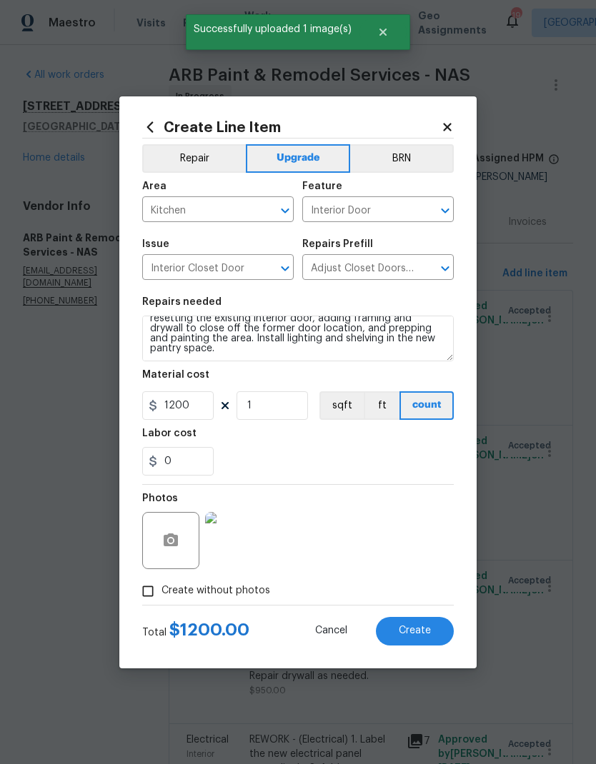
click at [399, 632] on span "Create" at bounding box center [415, 631] width 32 height 11
type input "0"
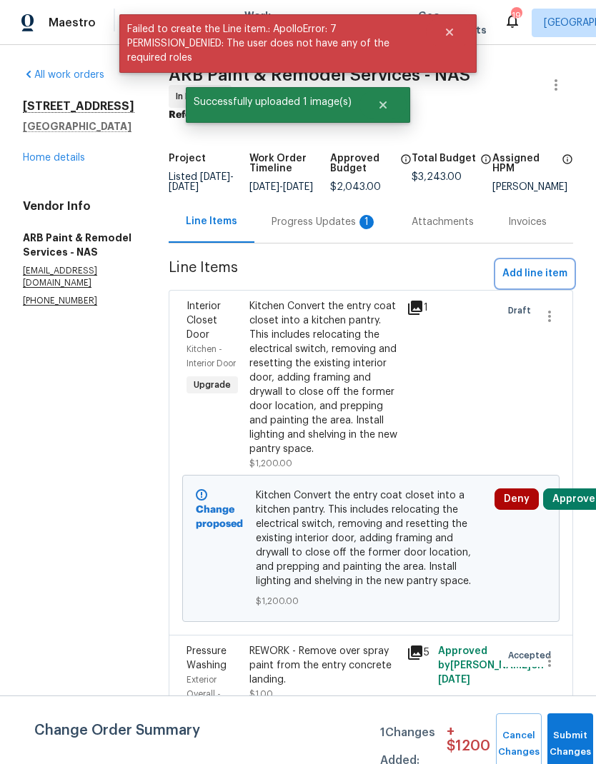
click at [514, 277] on span "Add line item" at bounding box center [534, 274] width 65 height 18
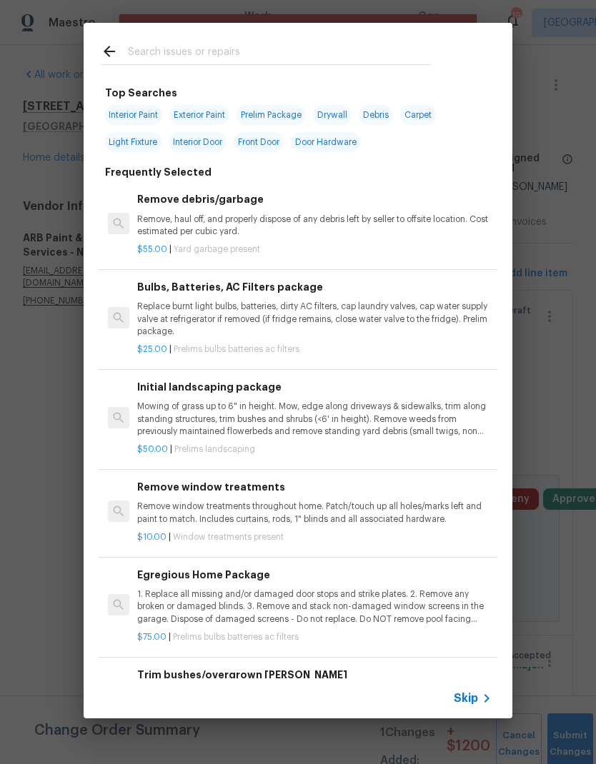
click at [170, 62] on input "text" at bounding box center [279, 53] width 303 height 21
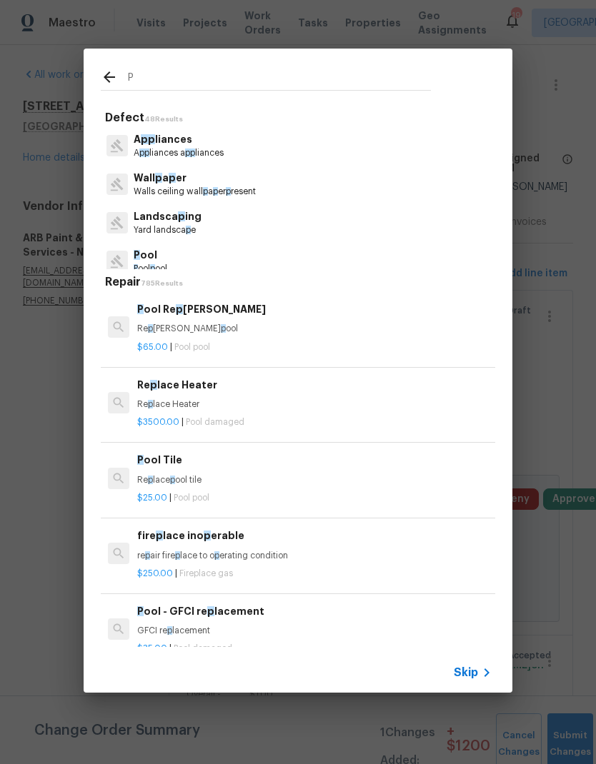
type input "P"
click at [543, 101] on div "P Defect 48 Results A p p liances A p p liances a p p liances Wall p a p er Wal…" at bounding box center [298, 370] width 596 height 741
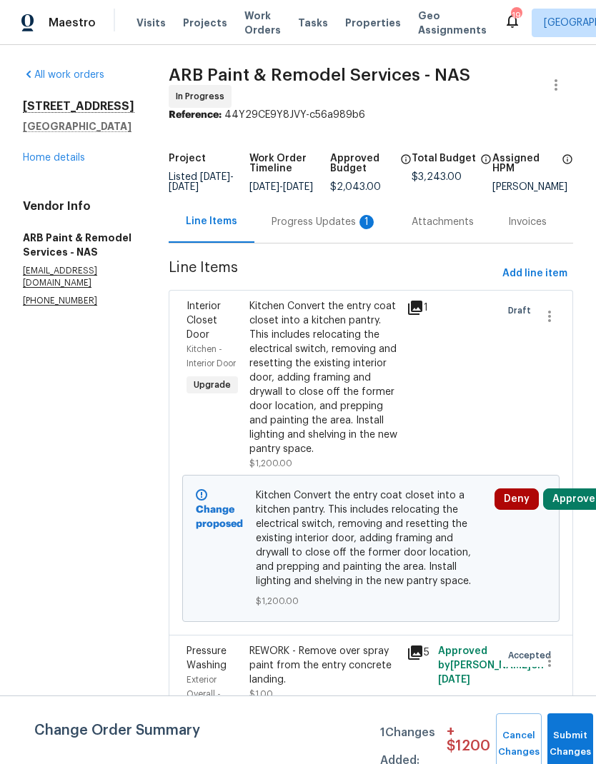
click at [288, 224] on div "Progress Updates 1" at bounding box center [324, 222] width 106 height 14
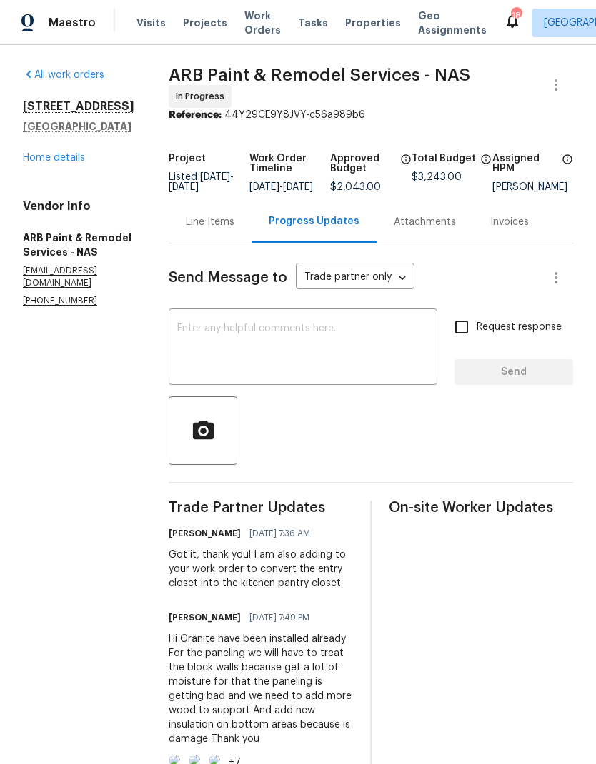
click at [215, 361] on textarea at bounding box center [302, 349] width 251 height 50
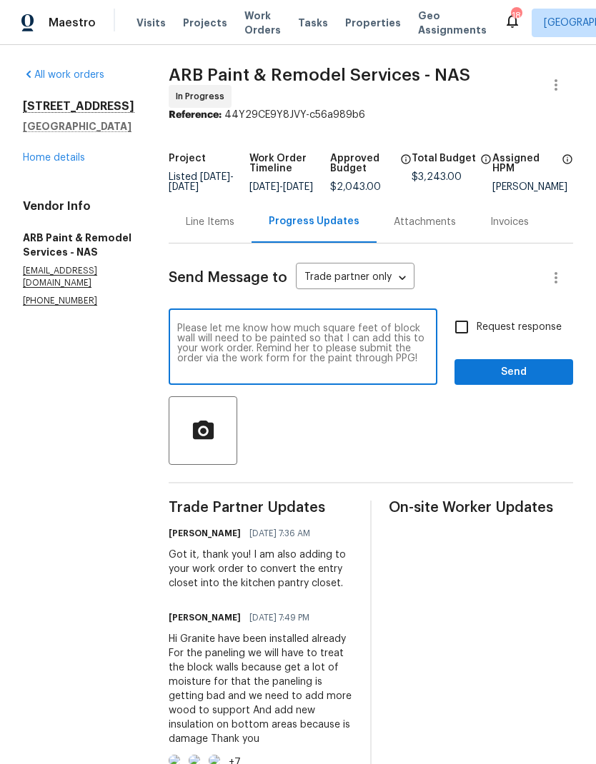
type textarea "Please let me know how much square feet of block wall will need to be painted s…"
click at [467, 327] on input "Request response" at bounding box center [461, 327] width 30 height 30
checkbox input "true"
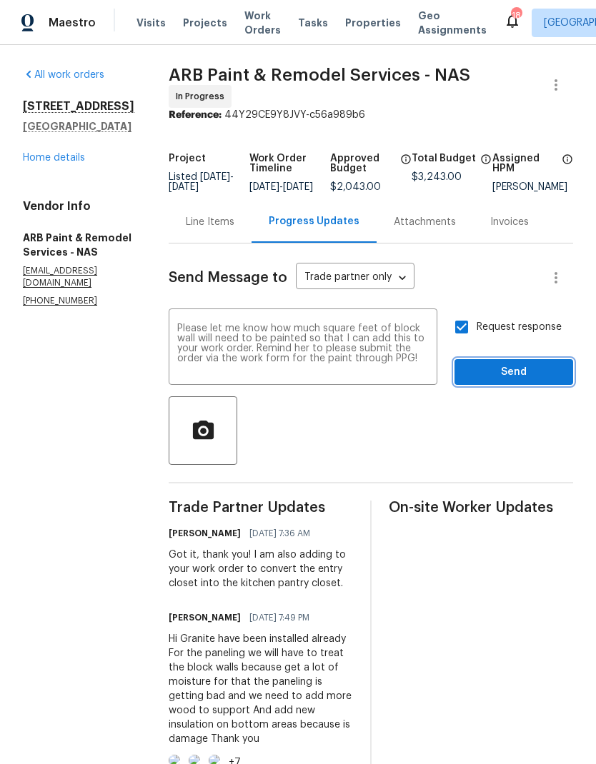
click at [476, 381] on span "Send" at bounding box center [514, 373] width 96 height 18
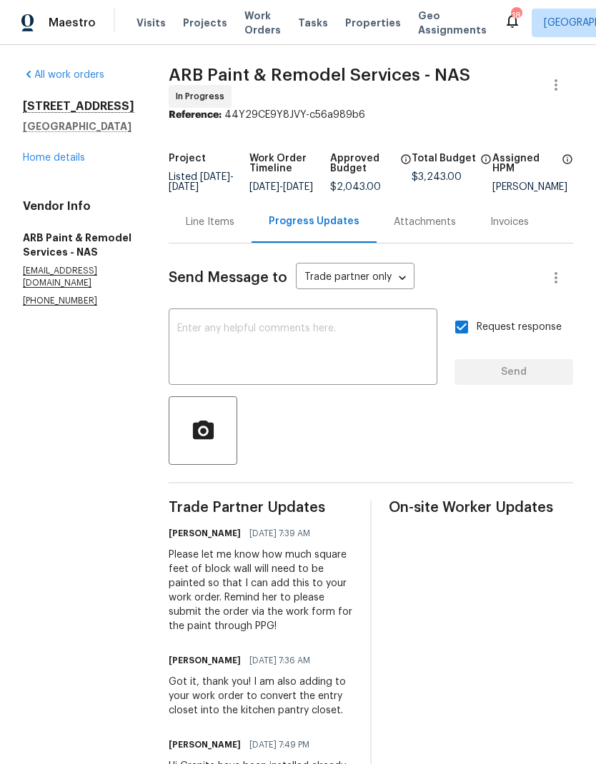
click at [176, 212] on div "Line Items" at bounding box center [210, 222] width 83 height 42
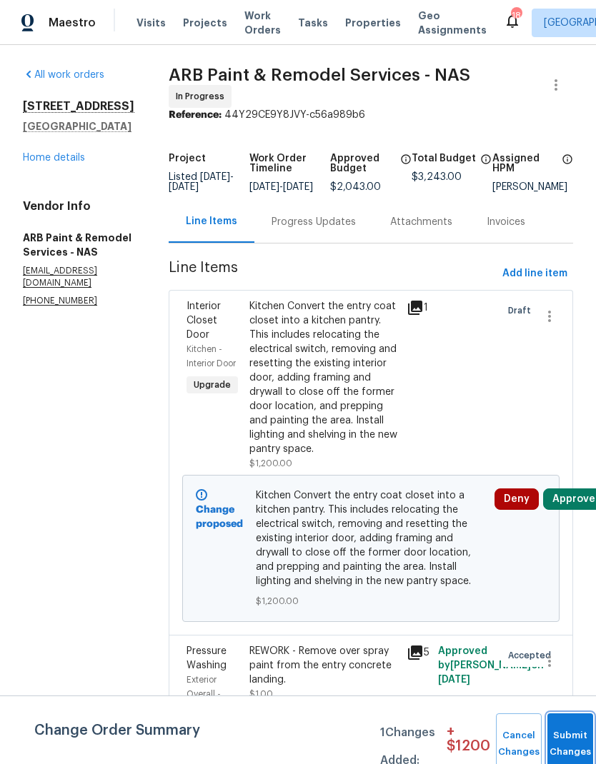
click at [573, 728] on button "Submit Changes" at bounding box center [570, 743] width 46 height 61
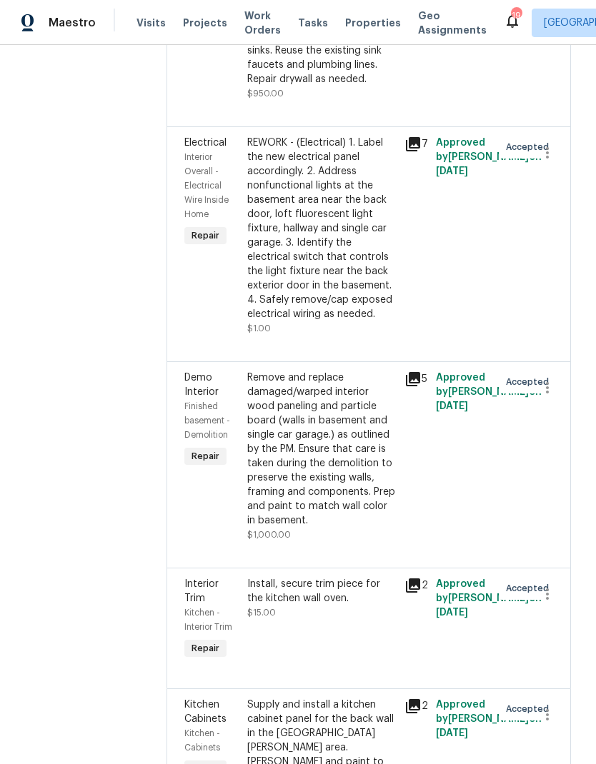
scroll to position [941, 2]
